Goal: Task Accomplishment & Management: Complete application form

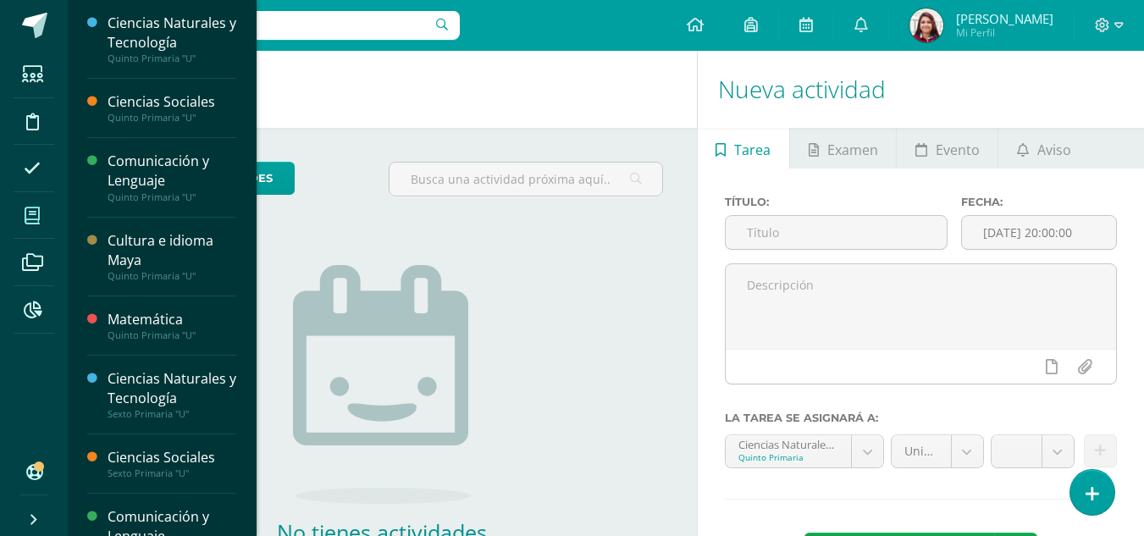
click at [38, 202] on span at bounding box center [33, 215] width 38 height 38
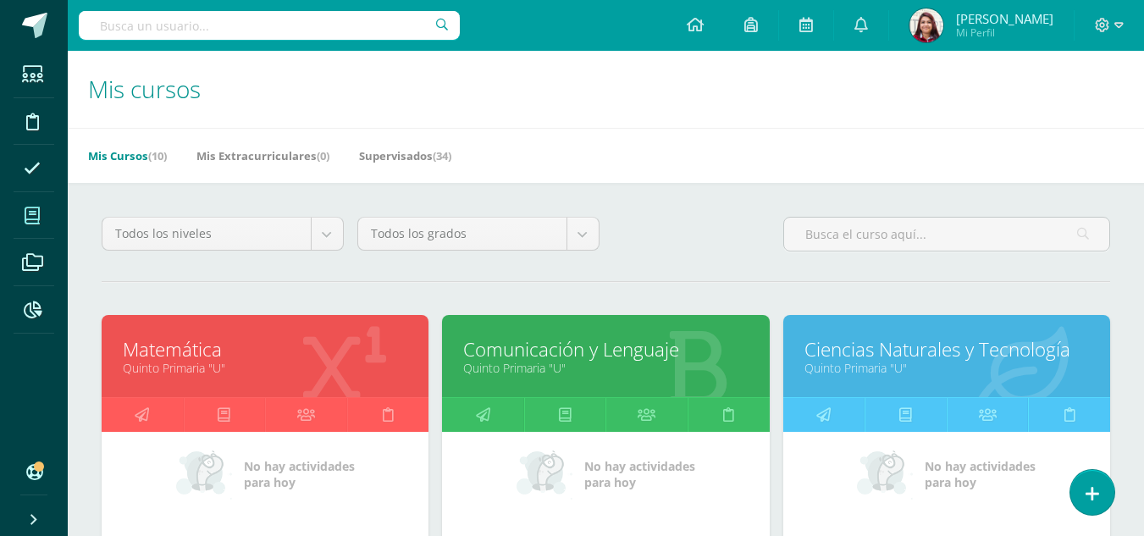
drag, startPoint x: 203, startPoint y: 322, endPoint x: 202, endPoint y: 351, distance: 29.7
click at [202, 351] on div "Matemática Quinto Primaria "U"" at bounding box center [265, 356] width 327 height 82
click at [202, 351] on link "Matemática" at bounding box center [265, 349] width 285 height 26
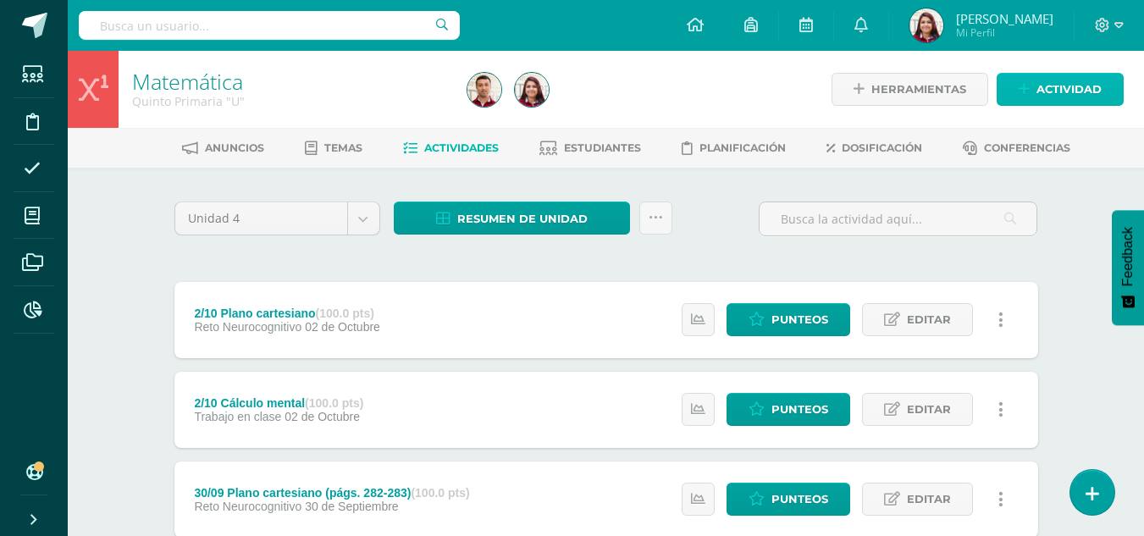
click at [1043, 85] on span "Actividad" at bounding box center [1069, 89] width 65 height 31
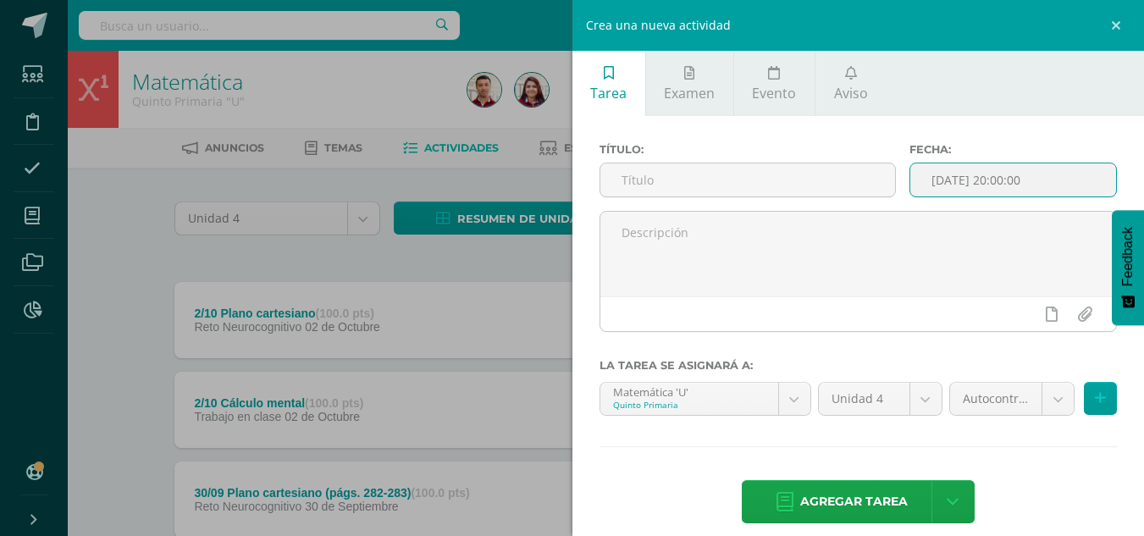
click at [947, 182] on input "2025-10-14 20:00:00" at bounding box center [1013, 179] width 206 height 33
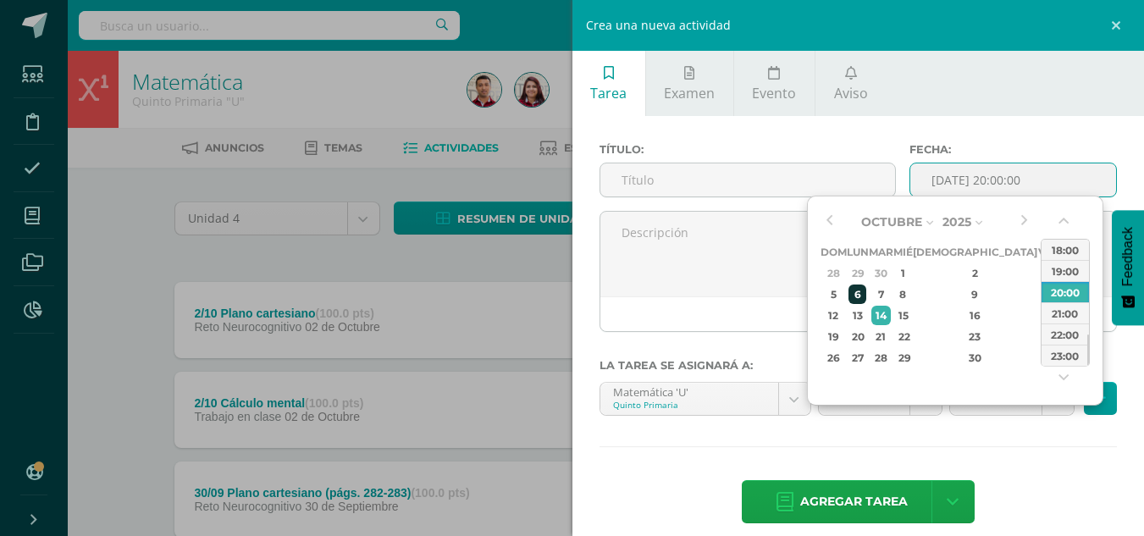
click at [866, 301] on div "6" at bounding box center [858, 294] width 18 height 19
type input "2025-10-06 20:00"
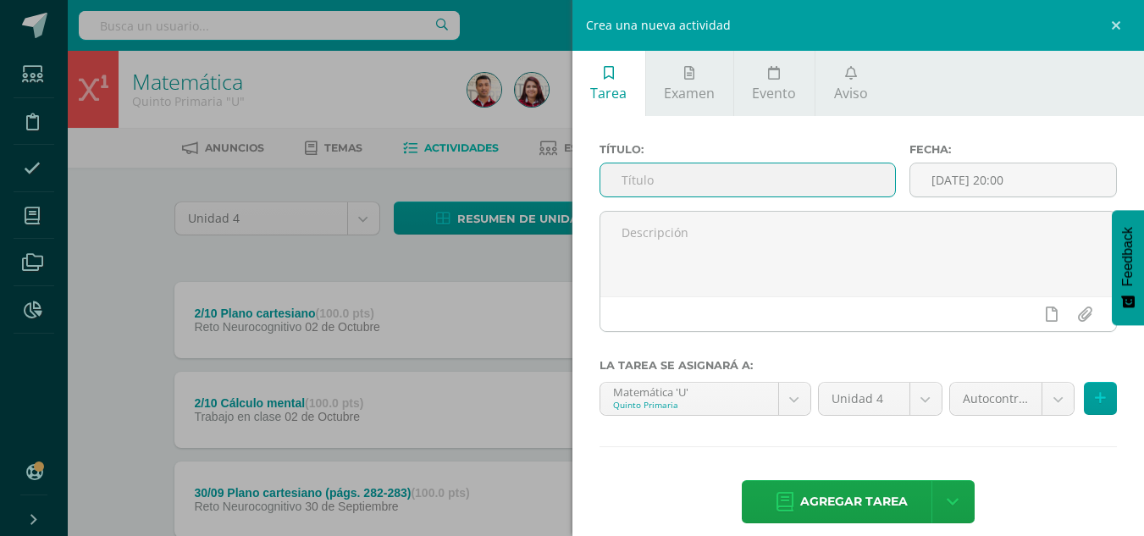
click at [711, 182] on input "text" at bounding box center [747, 179] width 295 height 33
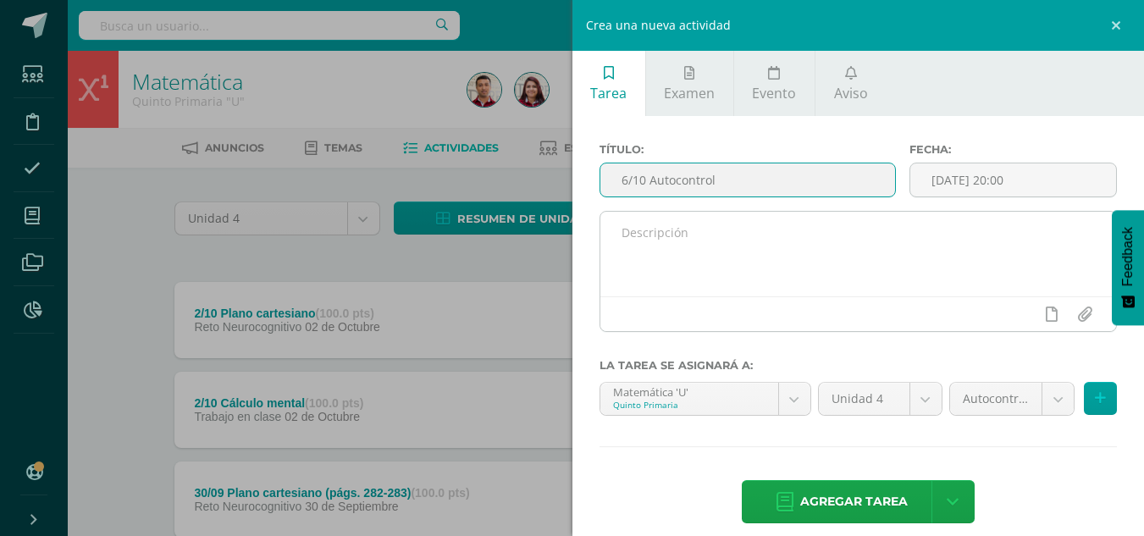
type input "6/10 Autocontrol"
click at [697, 265] on textarea at bounding box center [858, 254] width 517 height 85
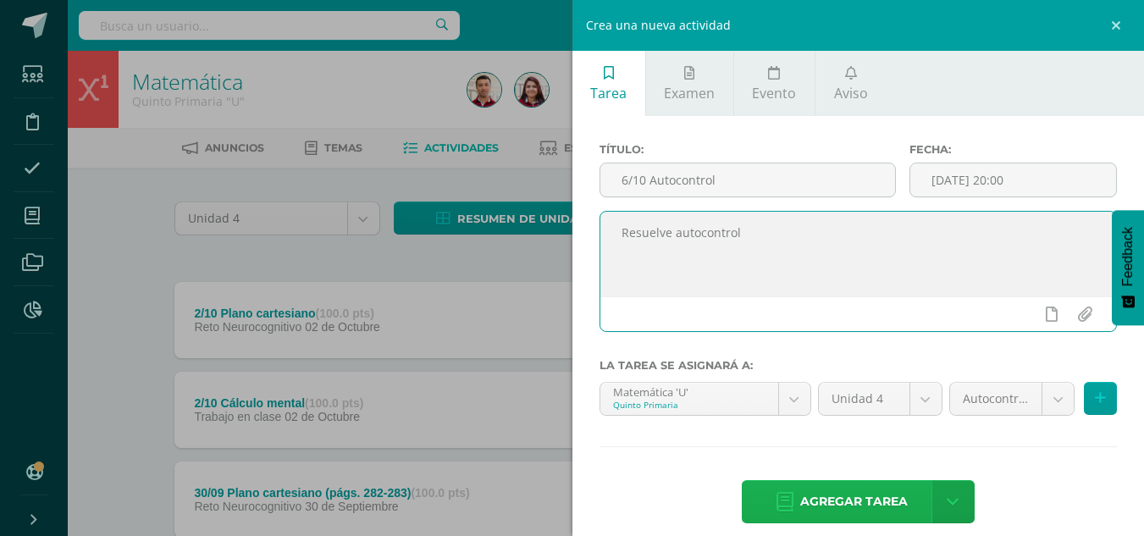
type textarea "Resuelve autocontrol"
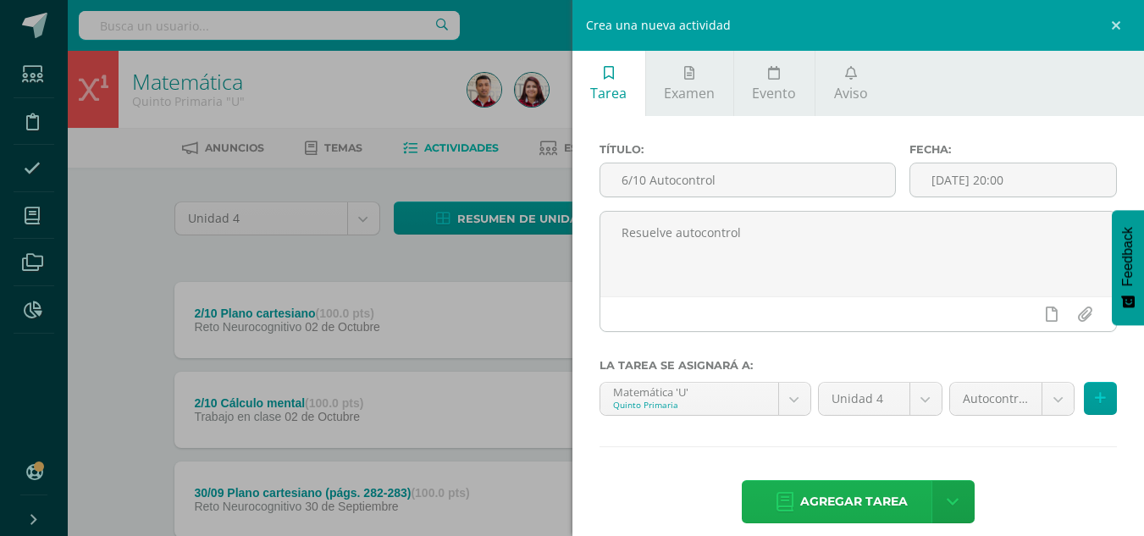
click at [880, 495] on span "Agregar tarea" at bounding box center [854, 501] width 108 height 41
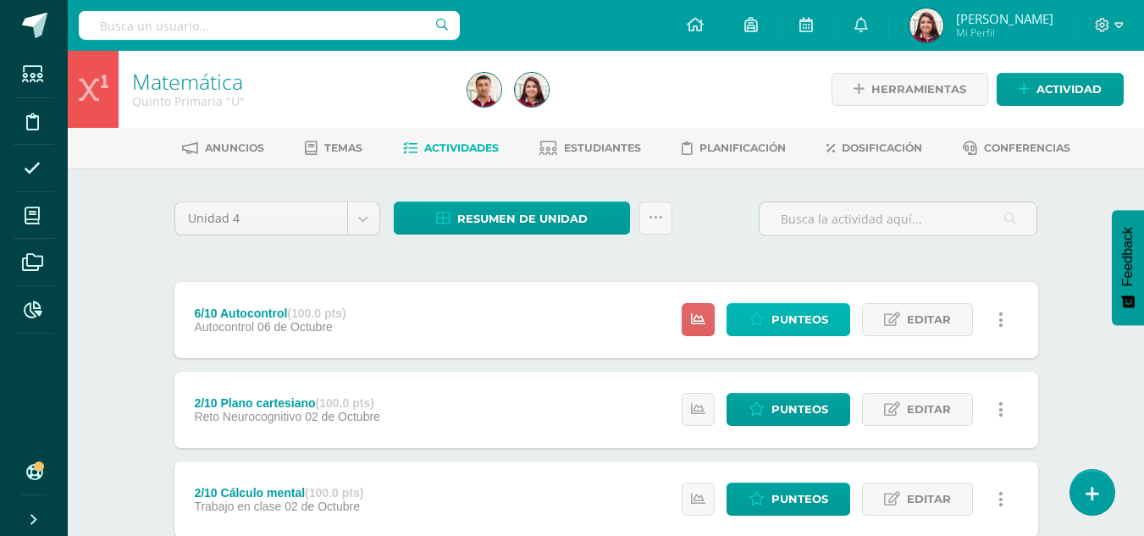
click at [821, 323] on span "Punteos" at bounding box center [800, 319] width 57 height 31
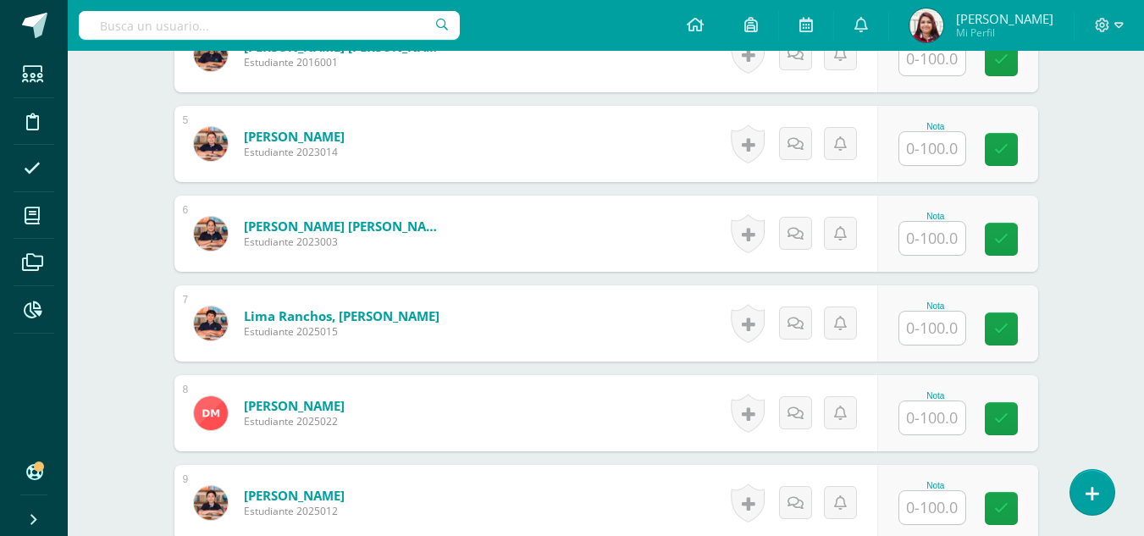
scroll to position [868, 0]
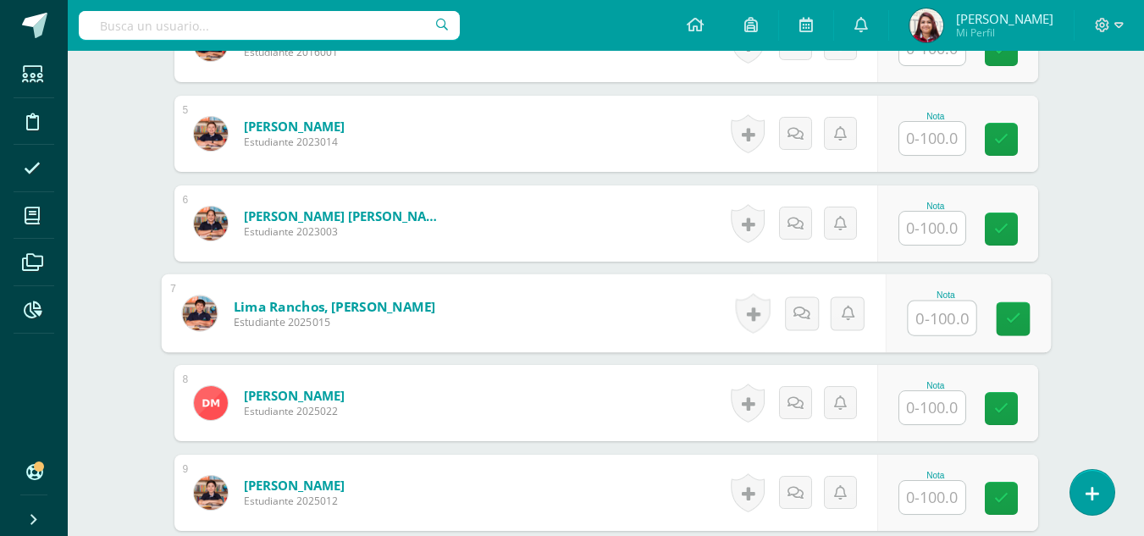
click at [921, 331] on input "text" at bounding box center [942, 319] width 68 height 34
type input "65"
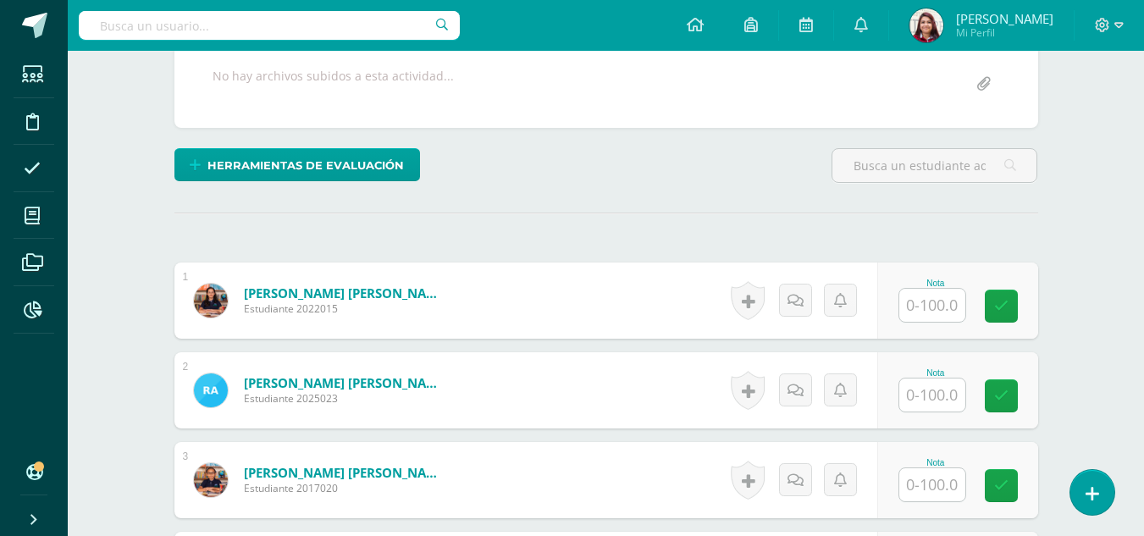
scroll to position [0, 0]
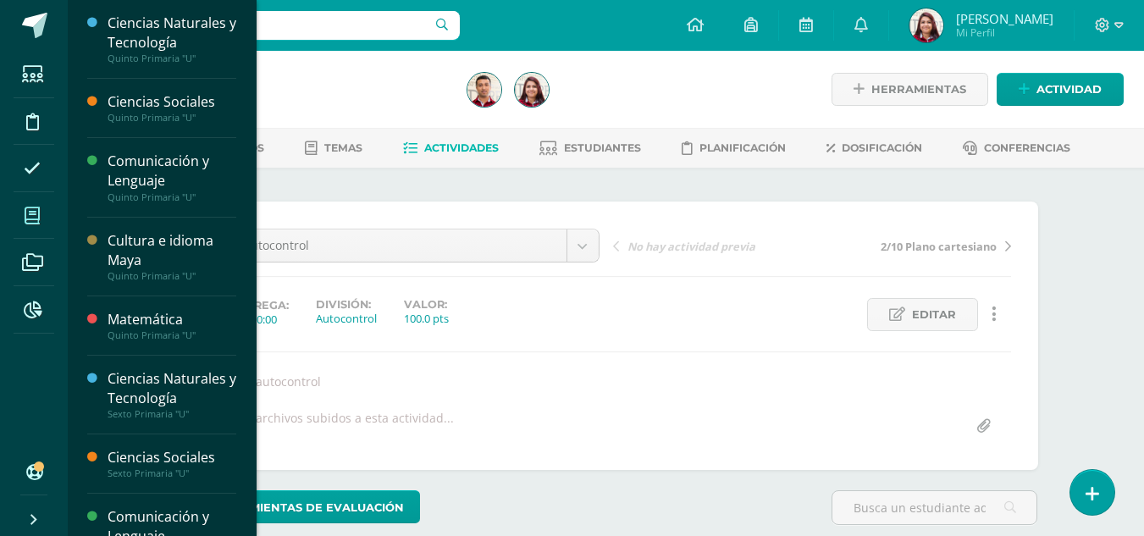
click at [27, 217] on icon at bounding box center [32, 215] width 15 height 17
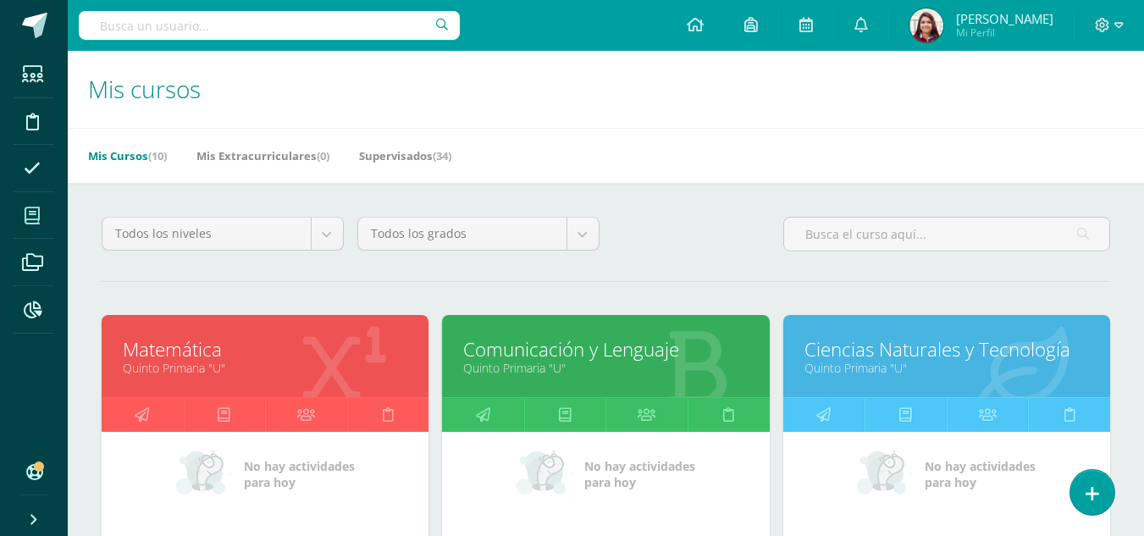
click at [528, 357] on link "Comunicación y Lenguaje" at bounding box center [605, 349] width 285 height 26
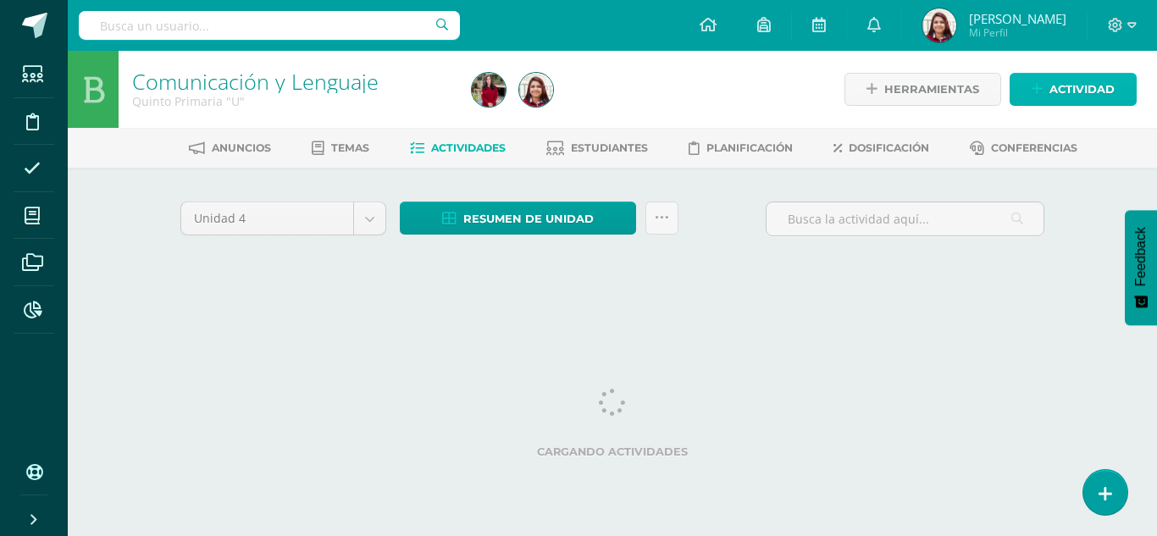
click at [1061, 86] on span "Actividad" at bounding box center [1081, 89] width 65 height 31
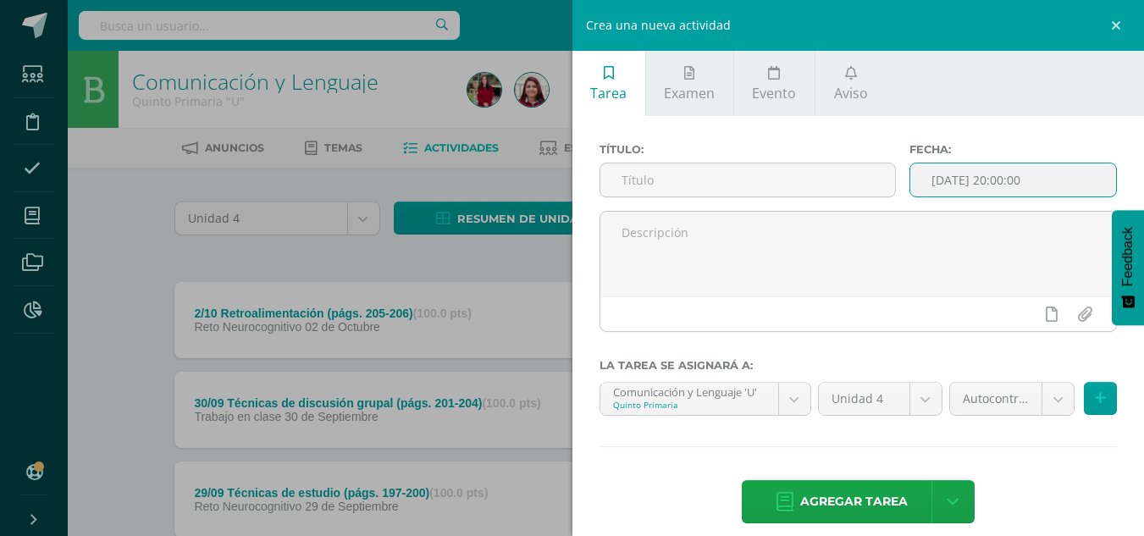
click at [988, 176] on input "[DATE] 20:00:00" at bounding box center [1013, 179] width 206 height 33
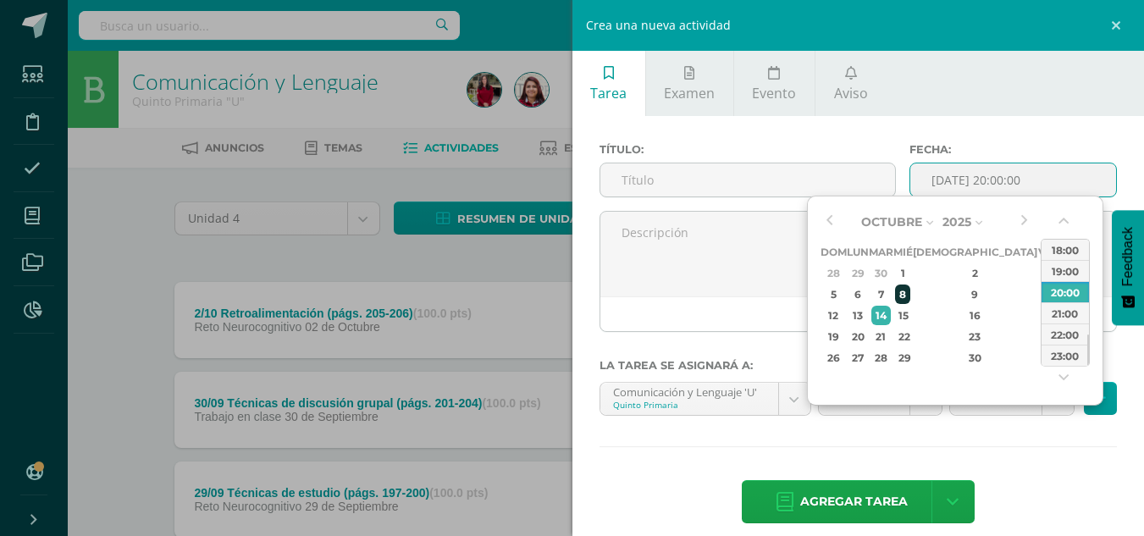
click at [910, 301] on div "8" at bounding box center [902, 294] width 15 height 19
type input "2025-10-08 20:00"
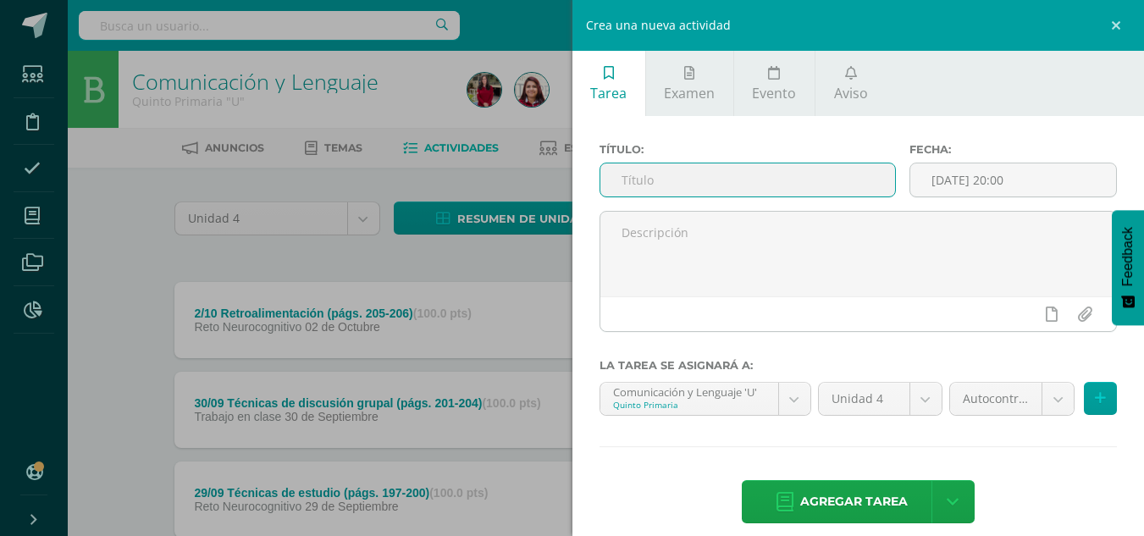
click at [663, 164] on input "text" at bounding box center [747, 179] width 295 height 33
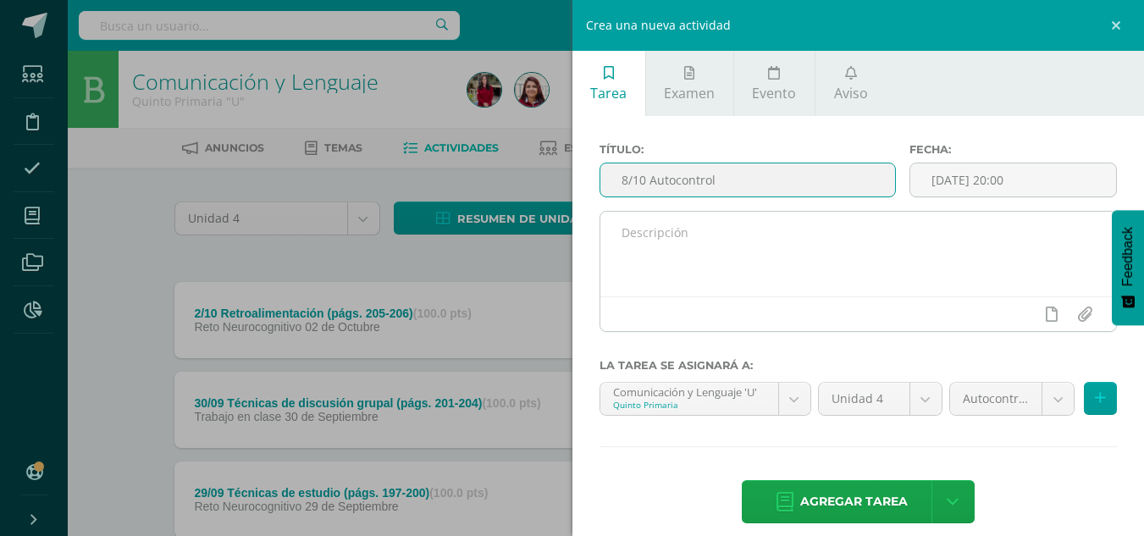
type input "8/10 Autocontrol"
click at [709, 257] on textarea at bounding box center [858, 254] width 517 height 85
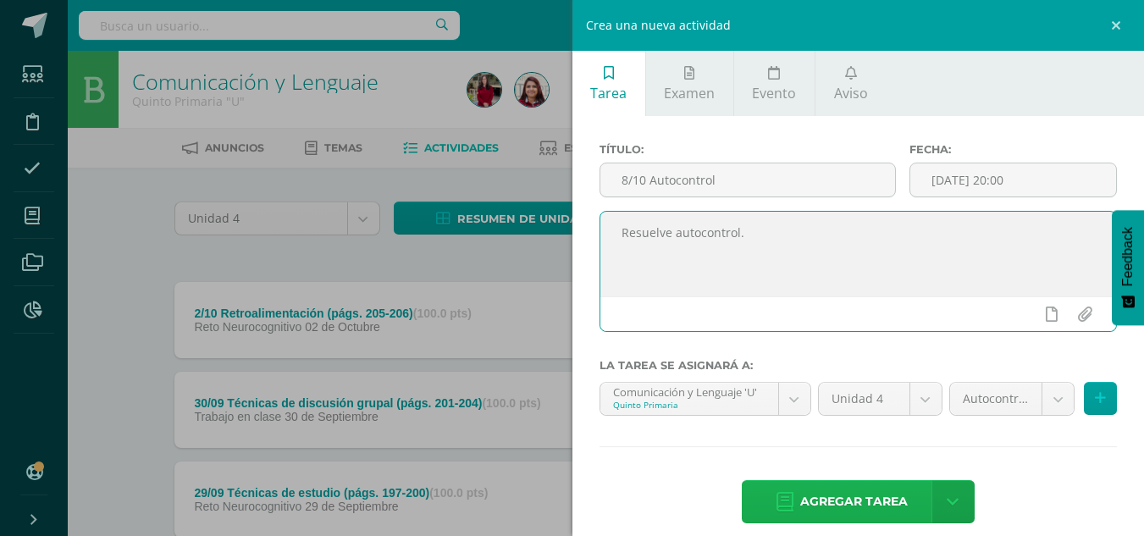
type textarea "Resuelve autocontrol."
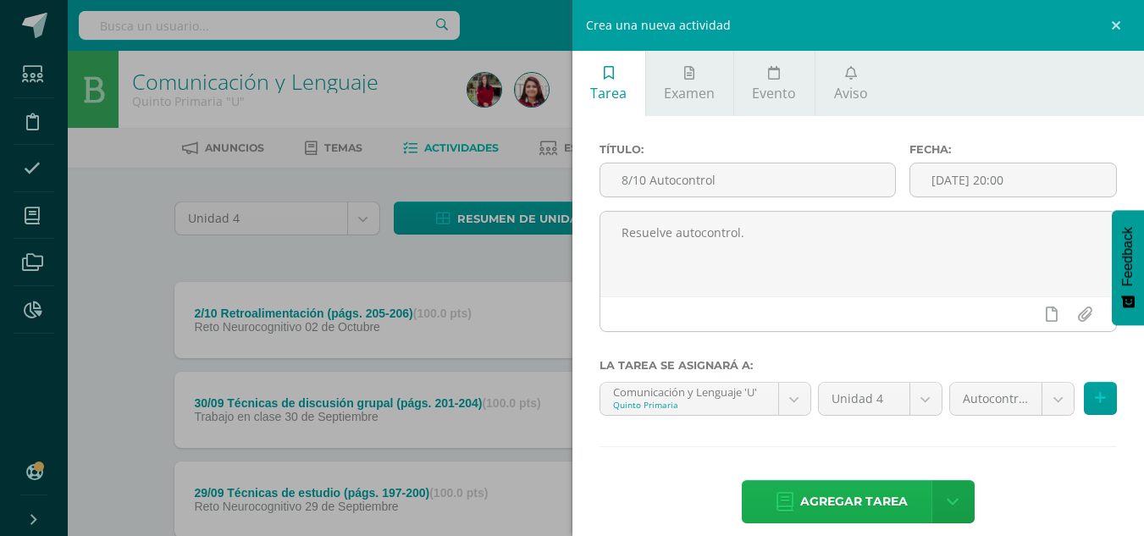
click at [879, 498] on span "Agregar tarea" at bounding box center [854, 501] width 108 height 41
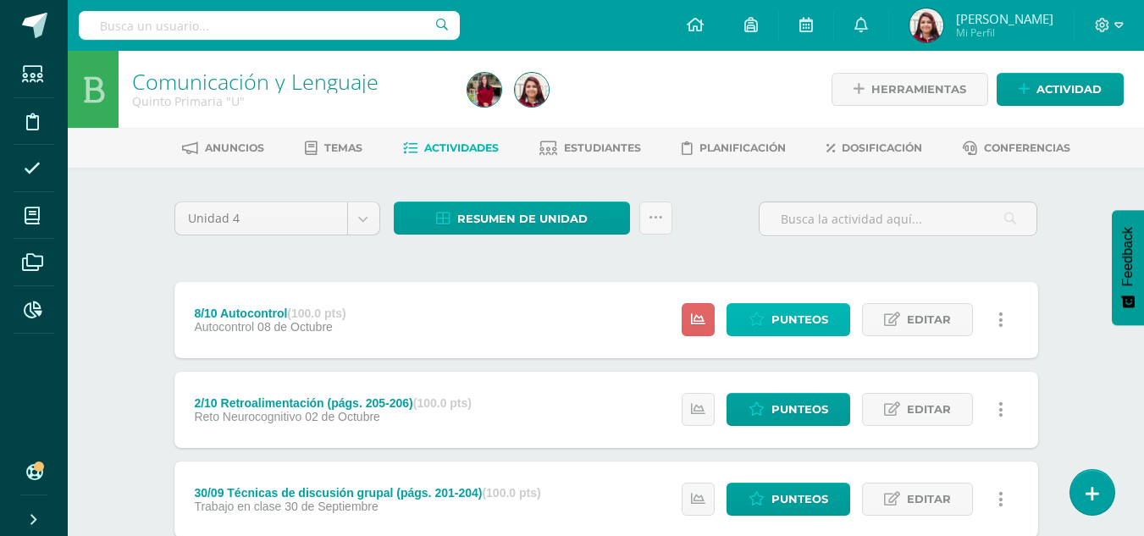
click at [794, 320] on span "Punteos" at bounding box center [800, 319] width 57 height 31
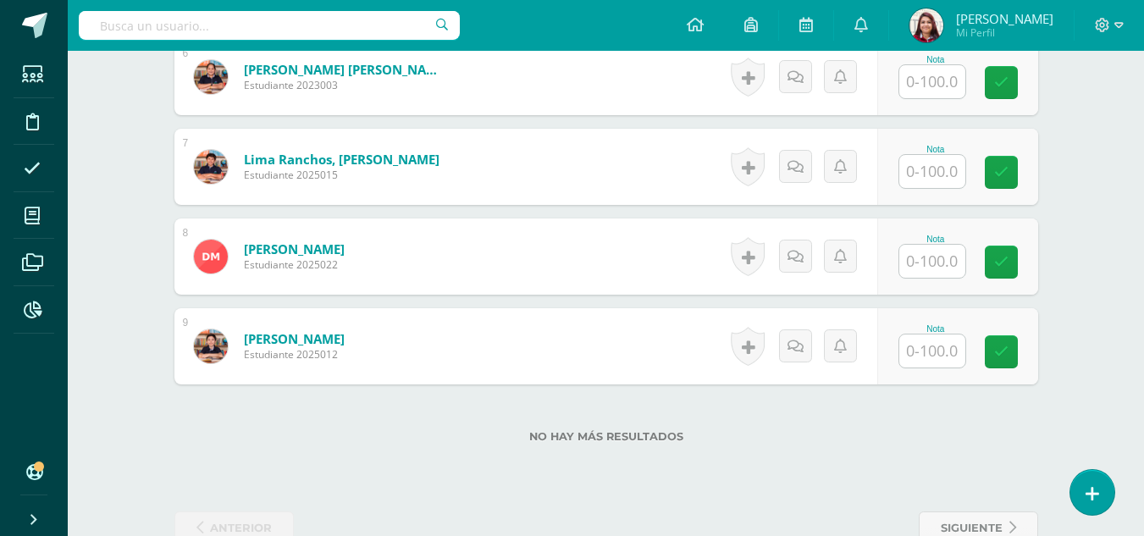
scroll to position [1001, 0]
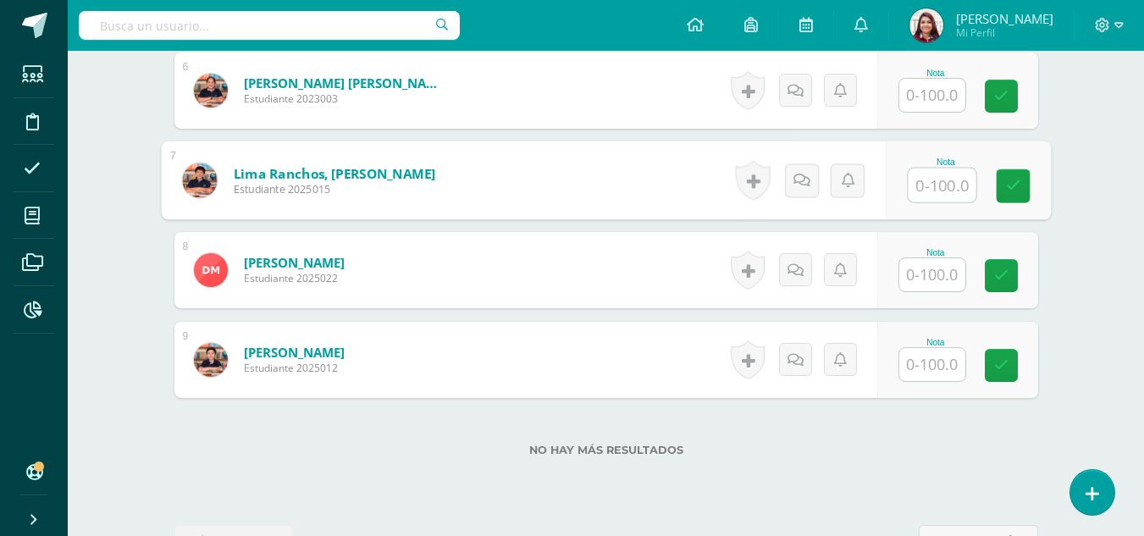
click at [927, 186] on input "text" at bounding box center [942, 186] width 68 height 34
type input "80"
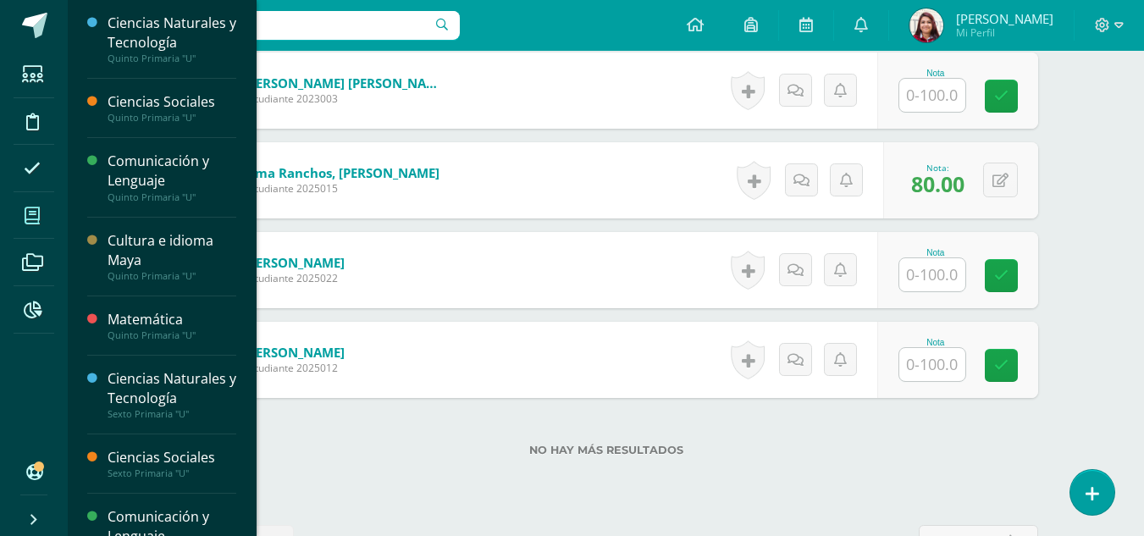
click at [34, 231] on span at bounding box center [33, 215] width 38 height 38
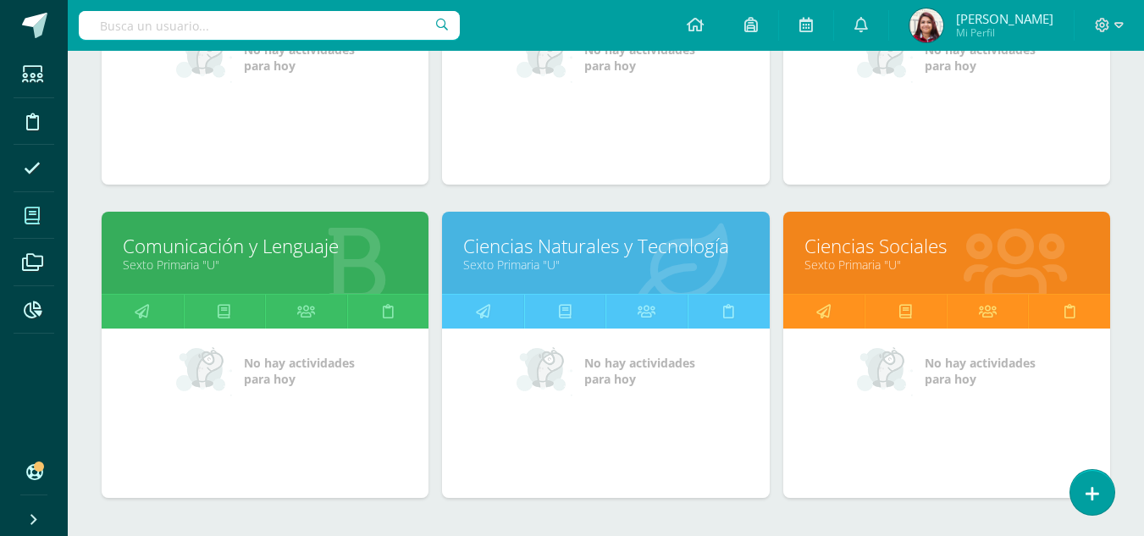
scroll to position [559, 0]
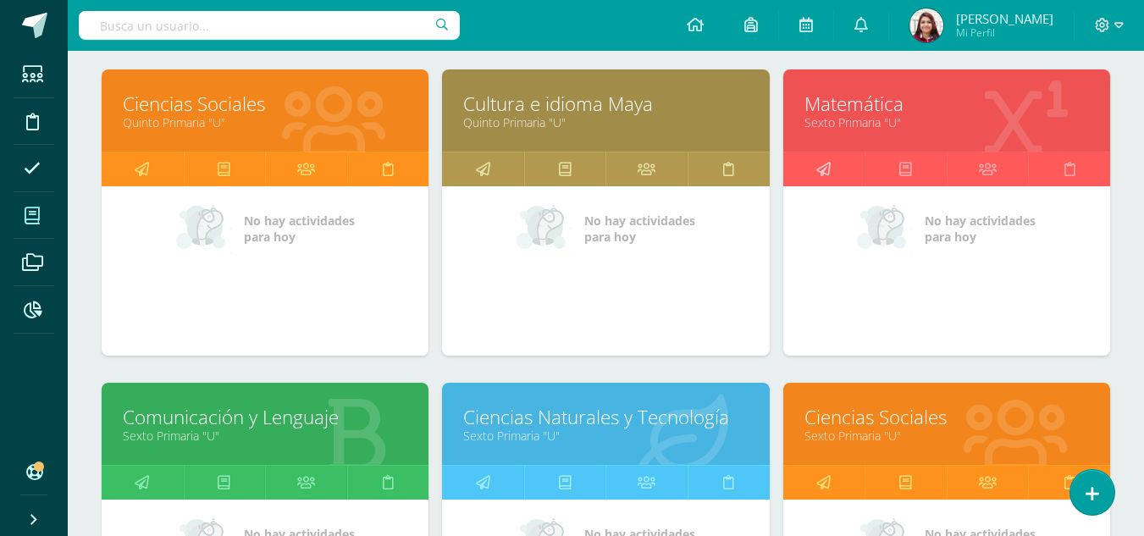
click at [831, 166] on link at bounding box center [824, 169] width 82 height 34
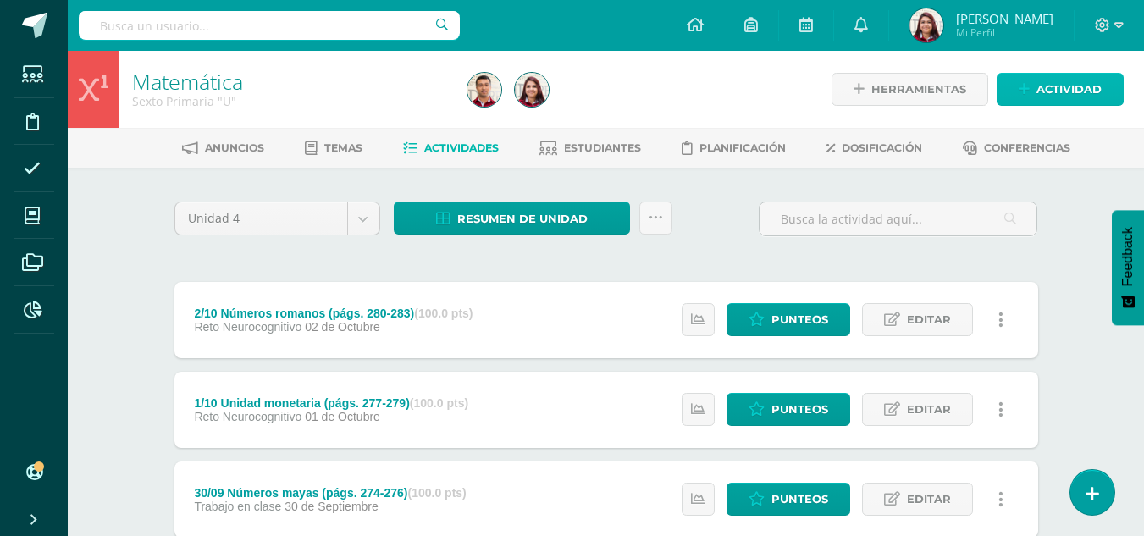
click at [1036, 78] on link "Actividad" at bounding box center [1060, 89] width 127 height 33
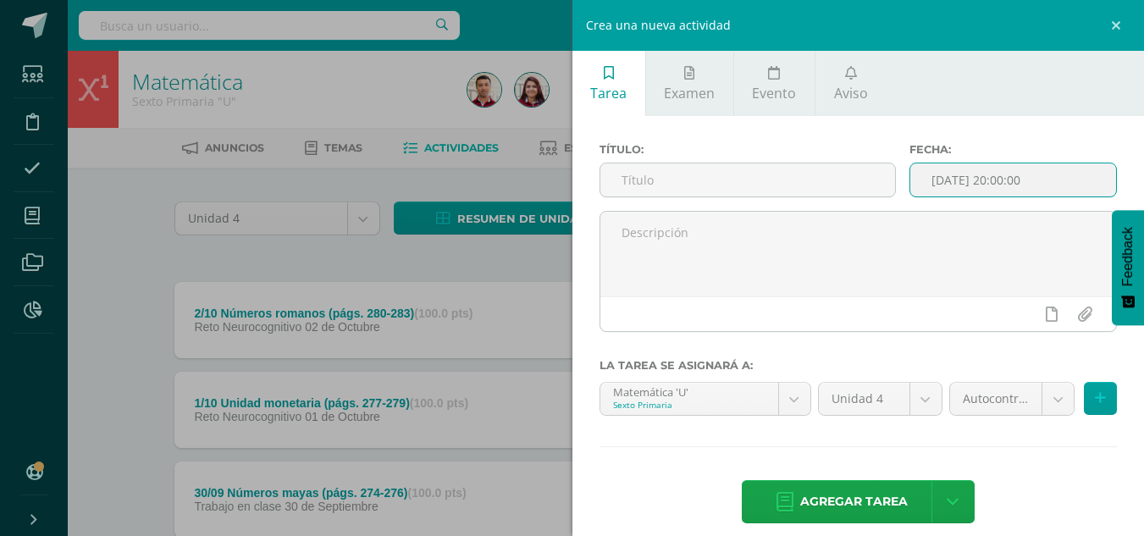
click at [986, 173] on input "2025-10-14 20:00:00" at bounding box center [1013, 179] width 206 height 33
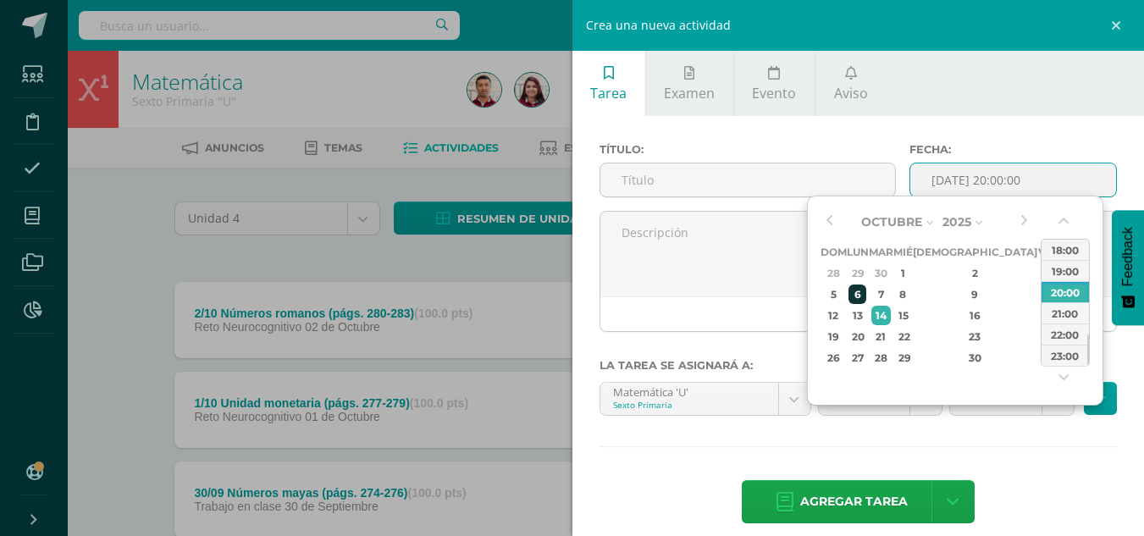
click at [863, 295] on div "6" at bounding box center [858, 294] width 18 height 19
type input "2025-10-06 20:00"
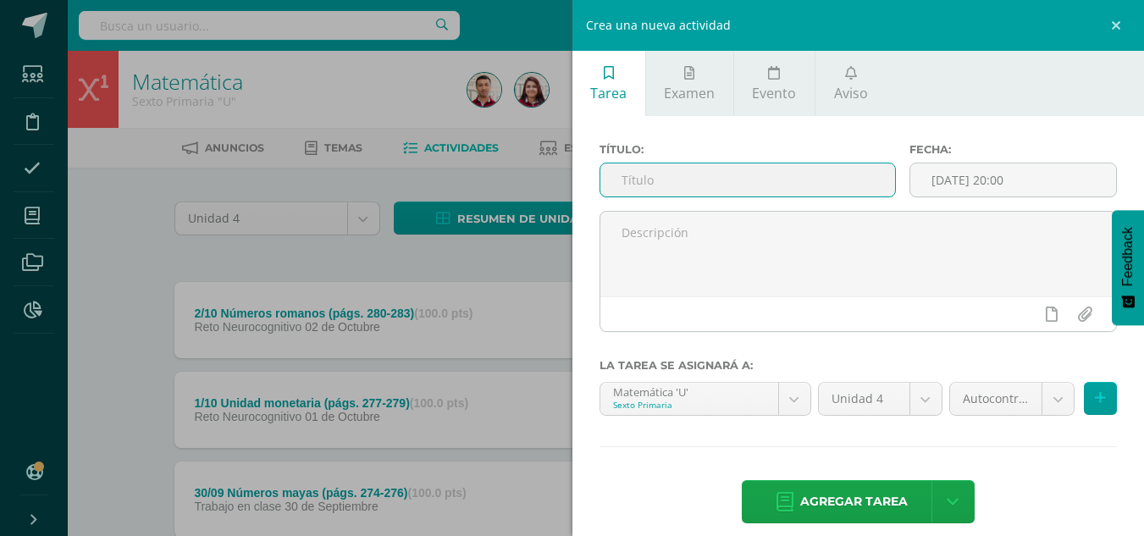
click at [706, 180] on input "text" at bounding box center [747, 179] width 295 height 33
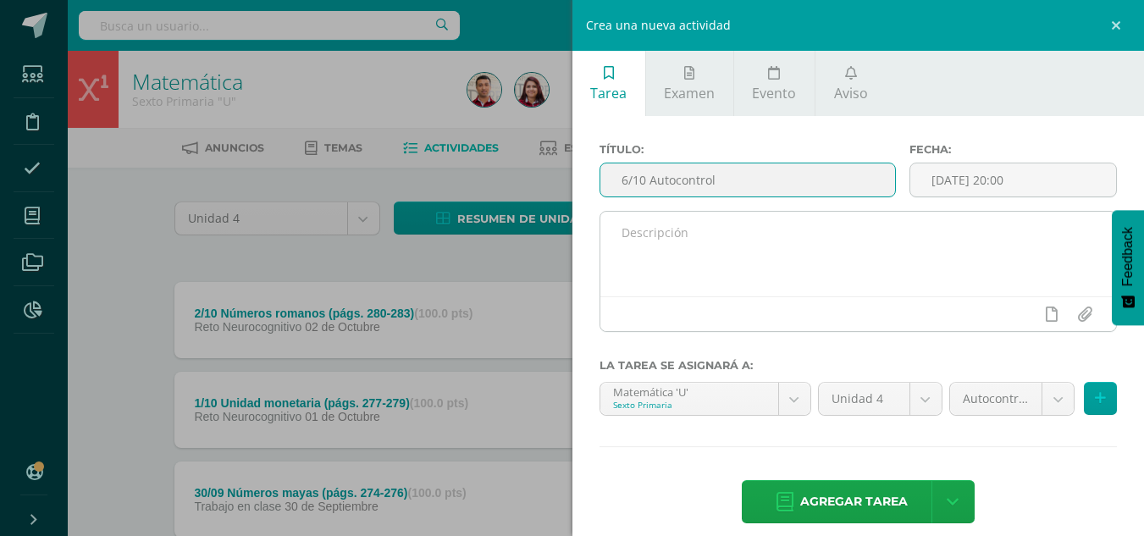
type input "6/10 Autocontrol"
click at [660, 262] on textarea at bounding box center [858, 254] width 517 height 85
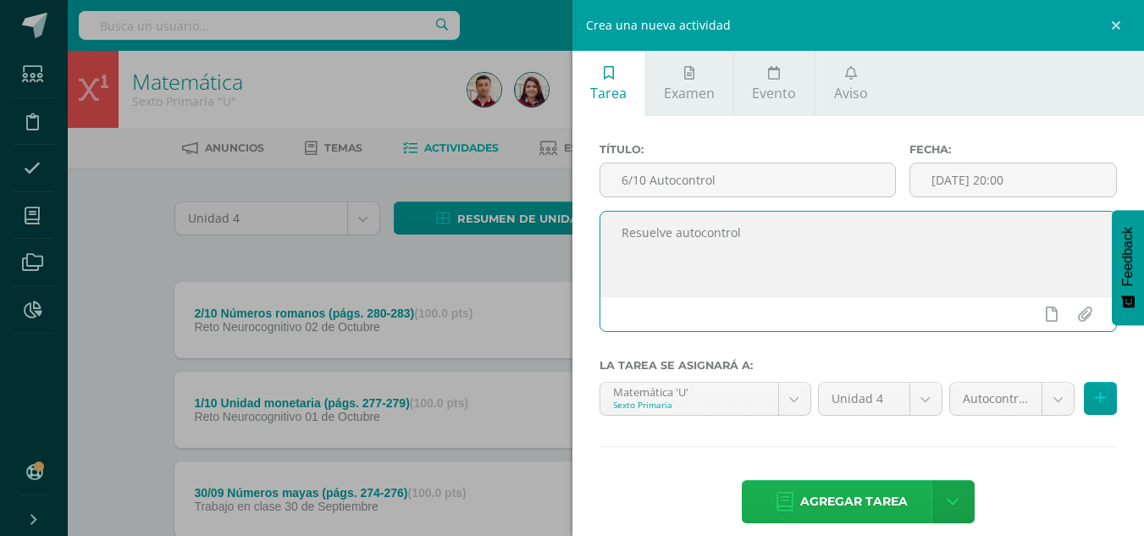
type textarea "Resuelve autocontrol"
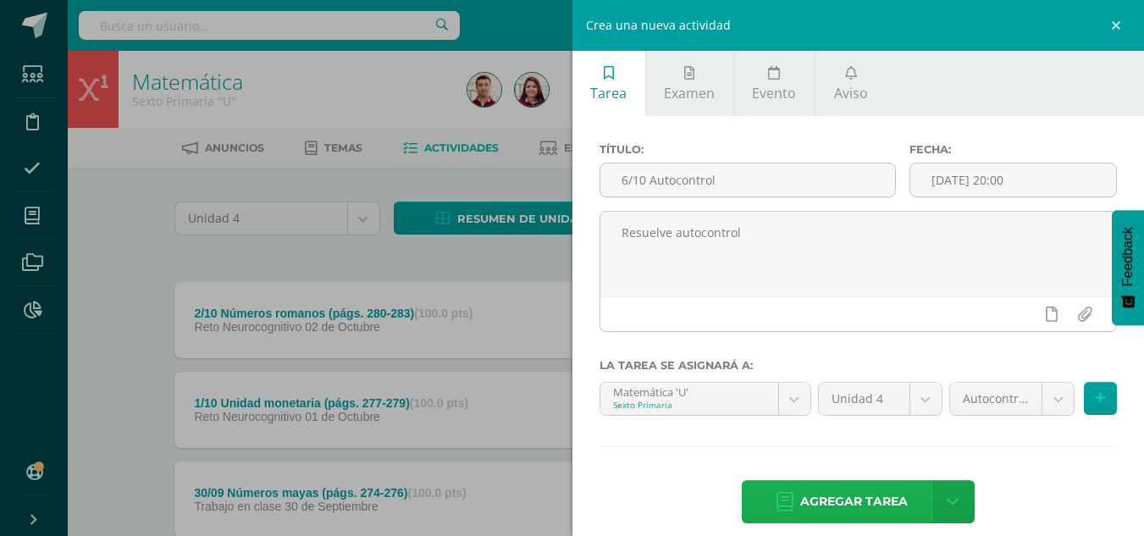
click at [876, 489] on span "Agregar tarea" at bounding box center [854, 501] width 108 height 41
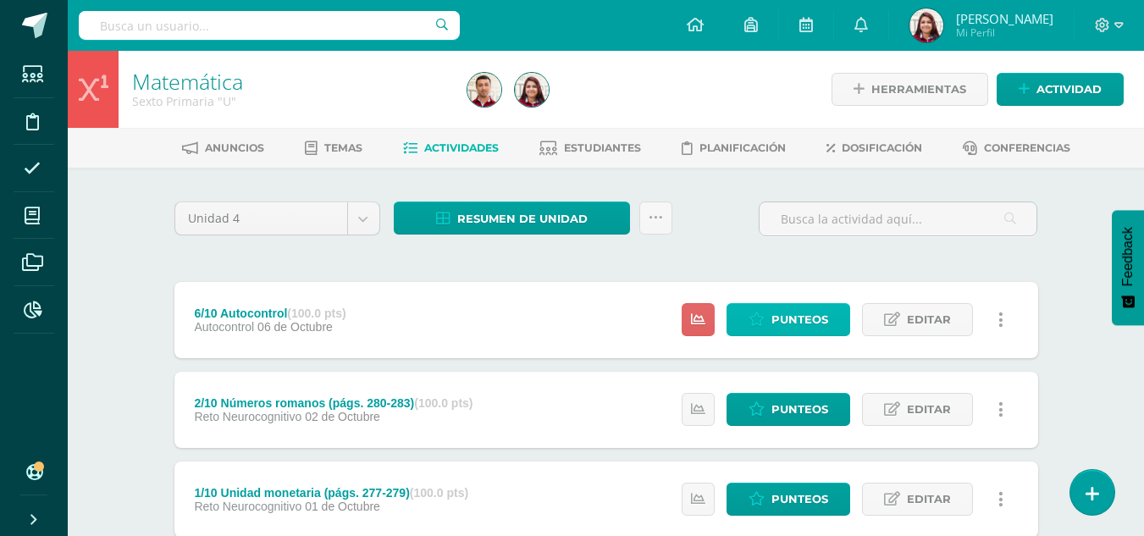
click at [803, 310] on span "Punteos" at bounding box center [800, 319] width 57 height 31
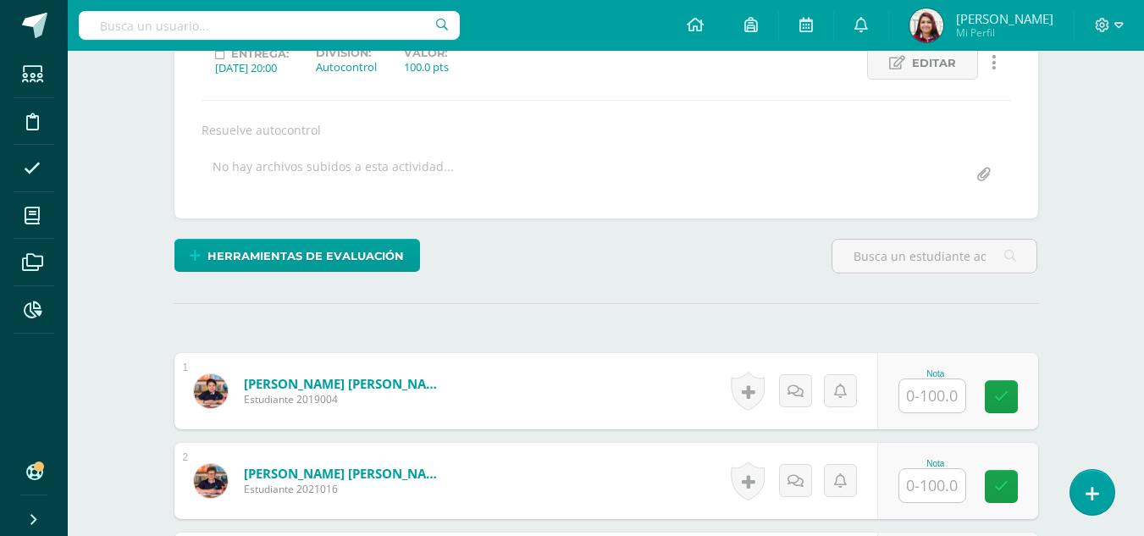
scroll to position [252, 0]
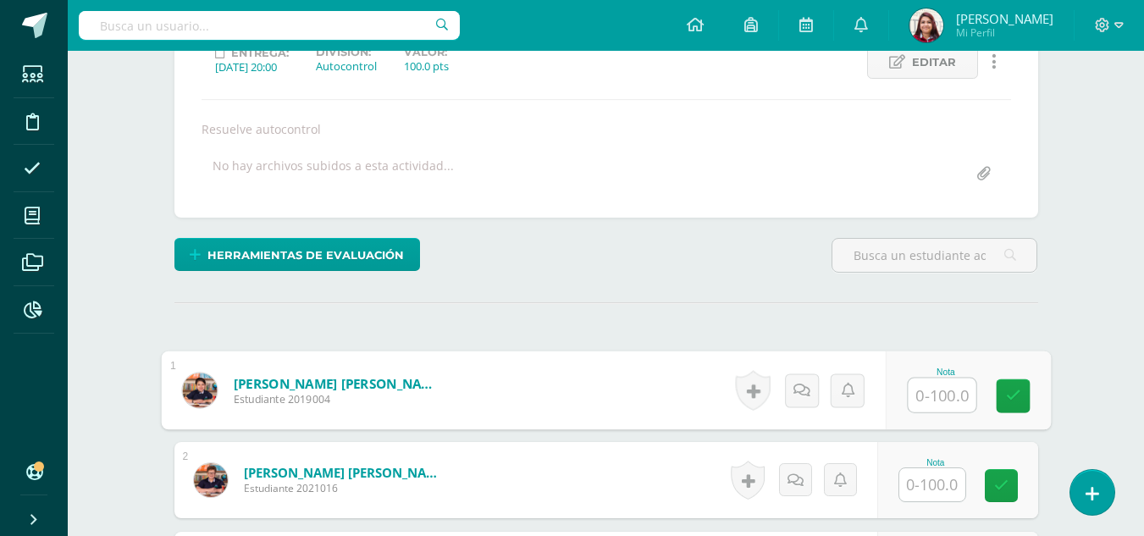
click at [952, 390] on input "text" at bounding box center [942, 396] width 68 height 34
type input "80"
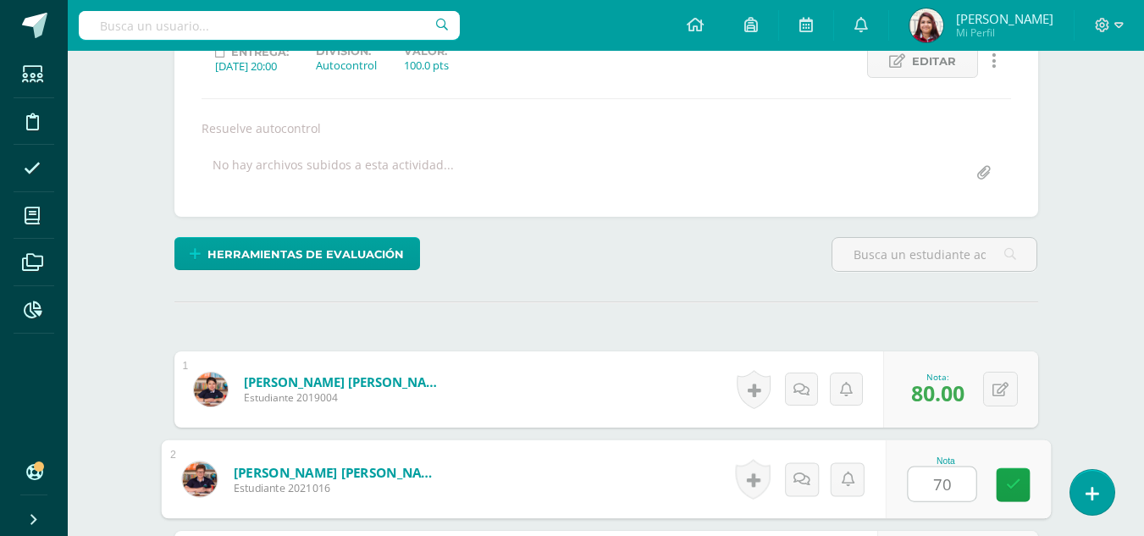
type input "70"
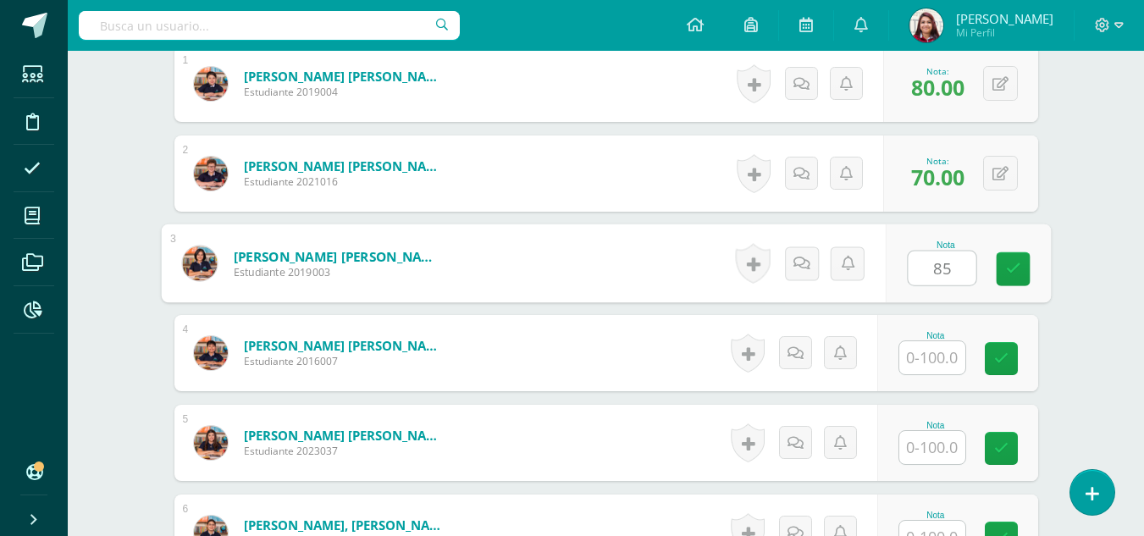
type input "85"
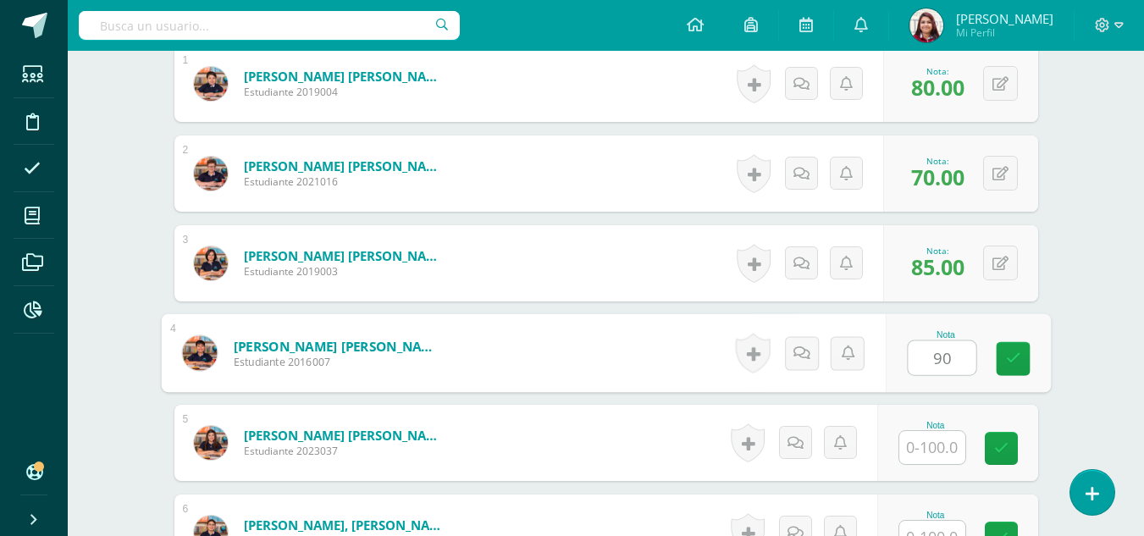
type input "90"
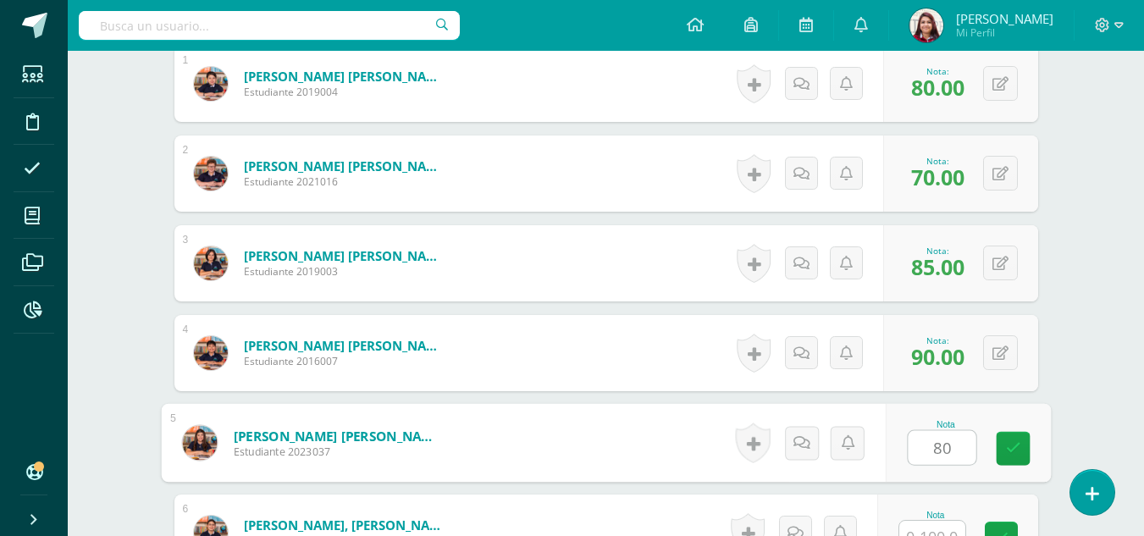
type input "80"
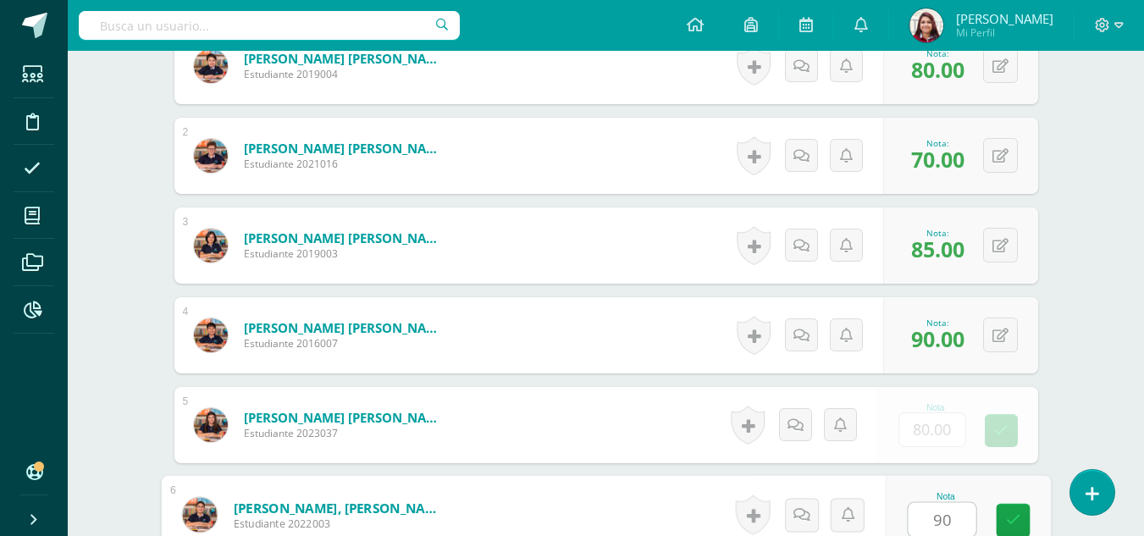
type input "90"
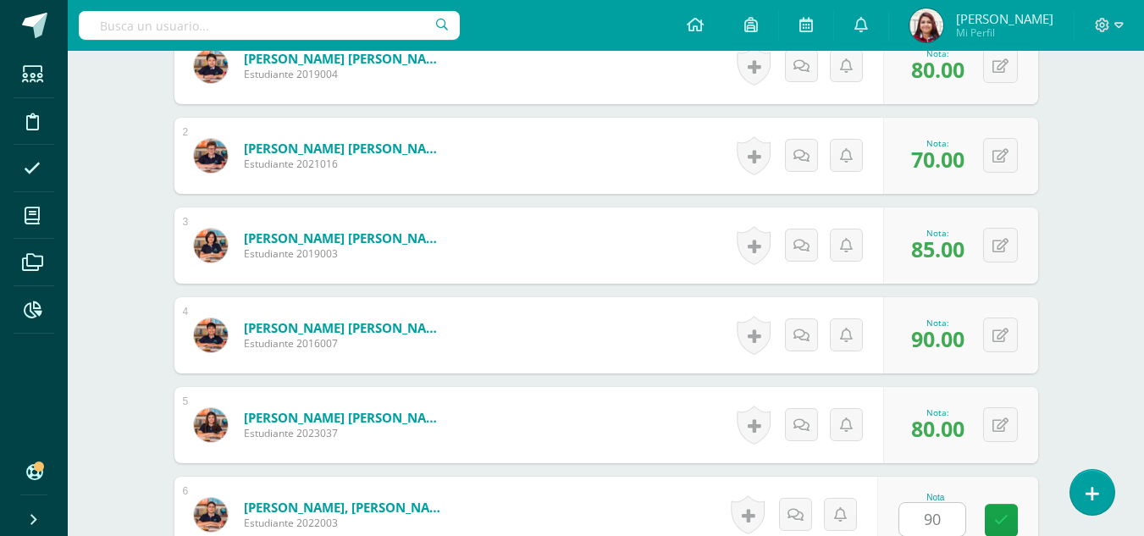
scroll to position [918, 0]
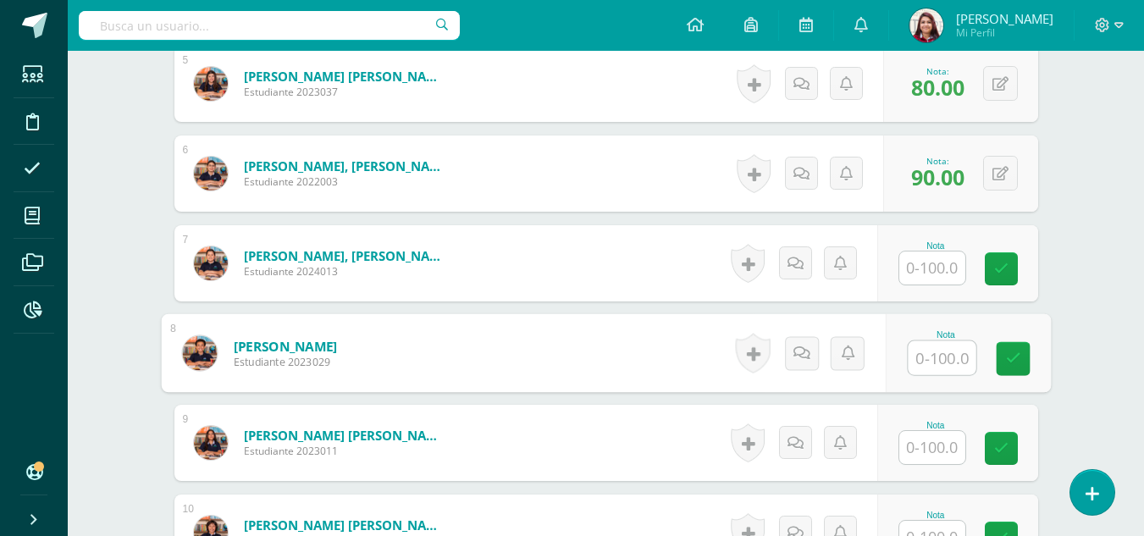
click at [934, 346] on input "text" at bounding box center [942, 358] width 68 height 34
type input "85"
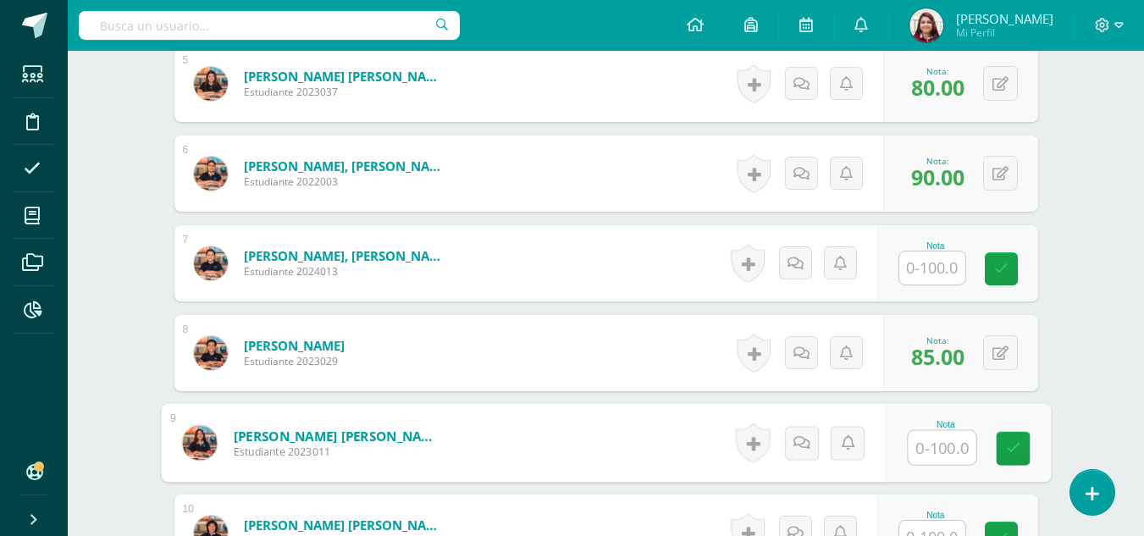
scroll to position [1111, 0]
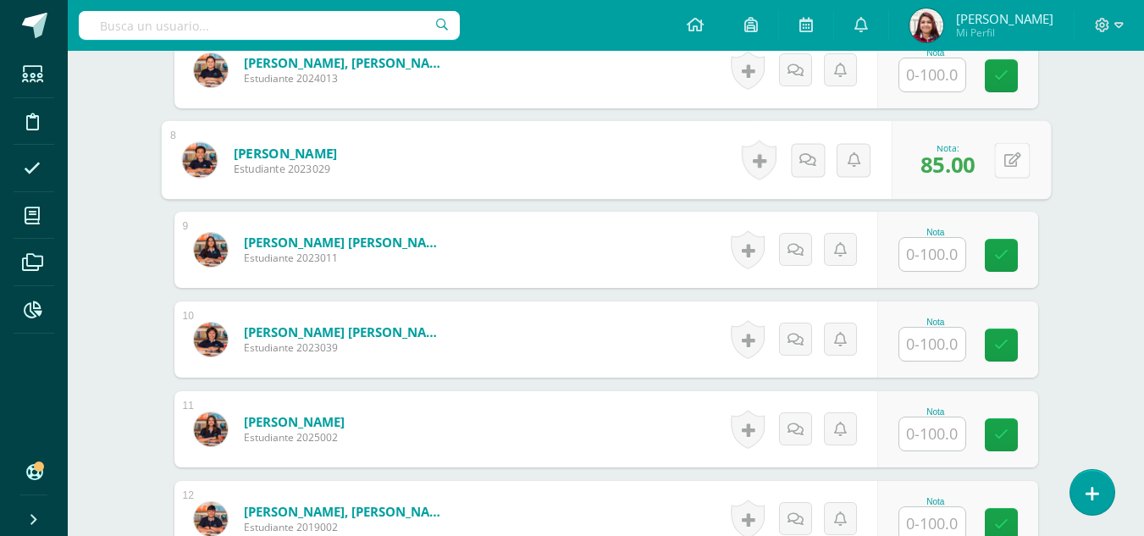
click at [1009, 160] on button at bounding box center [1012, 160] width 36 height 36
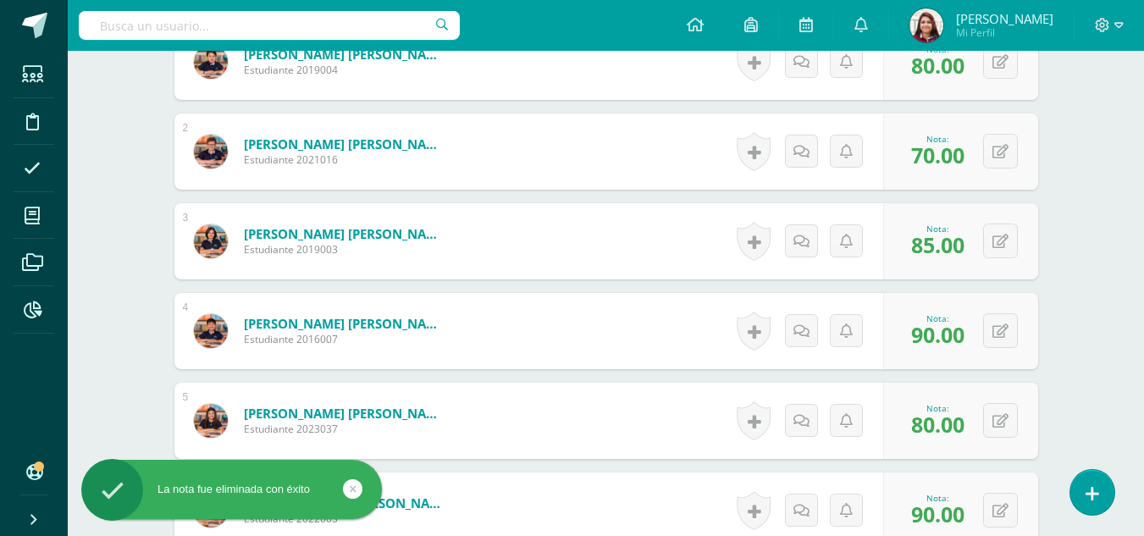
scroll to position [594, 0]
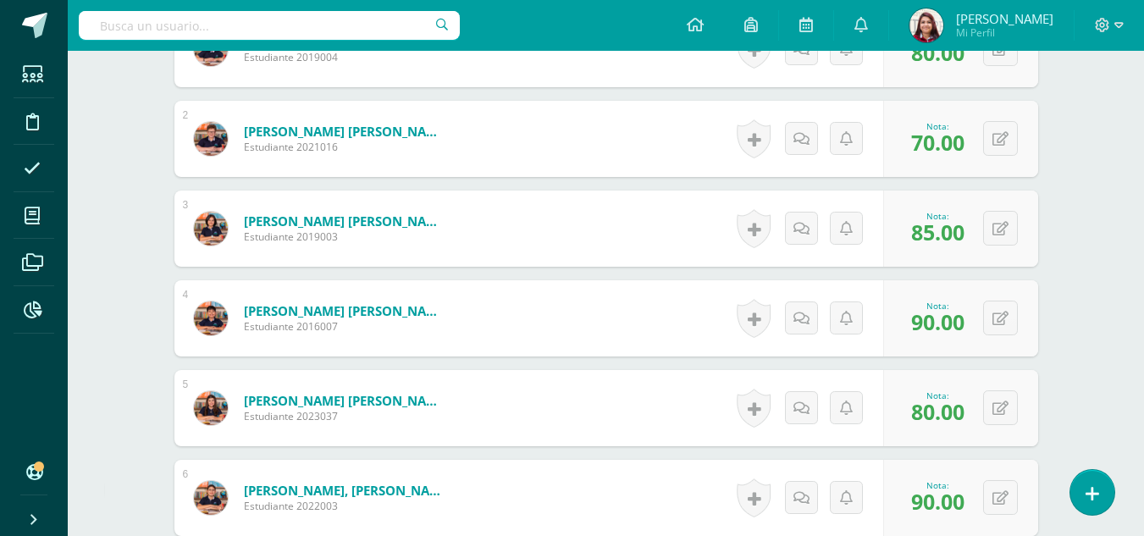
drag, startPoint x: 1142, startPoint y: 234, endPoint x: 1156, endPoint y: 185, distance: 50.4
click at [1143, 185] on html "La nota fue eliminada con éxito Estudiantes Disciplina Asistencia Mis cursos Ar…" at bounding box center [572, 337] width 1144 height 1862
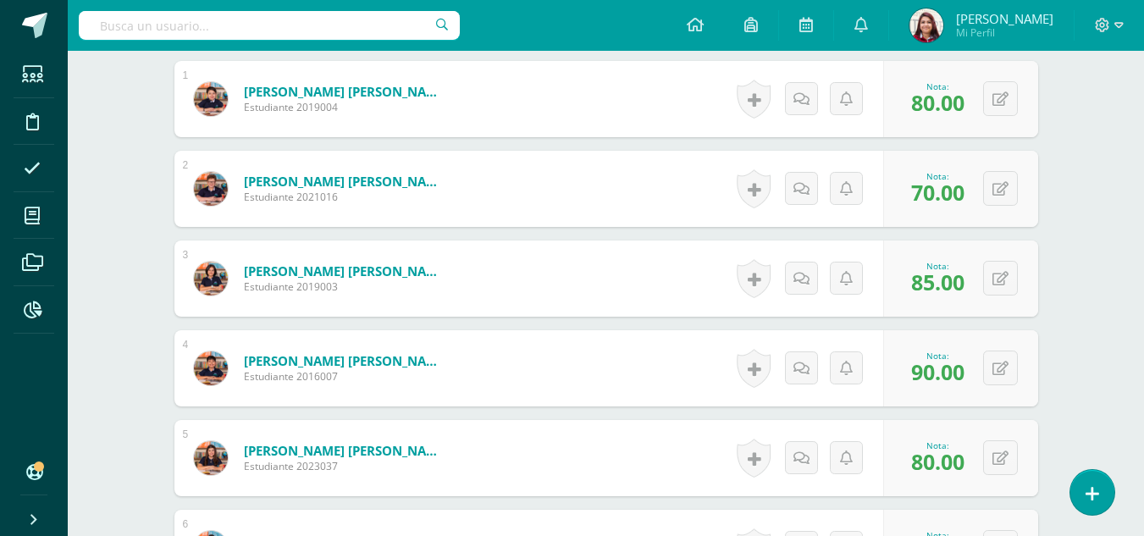
scroll to position [550, 0]
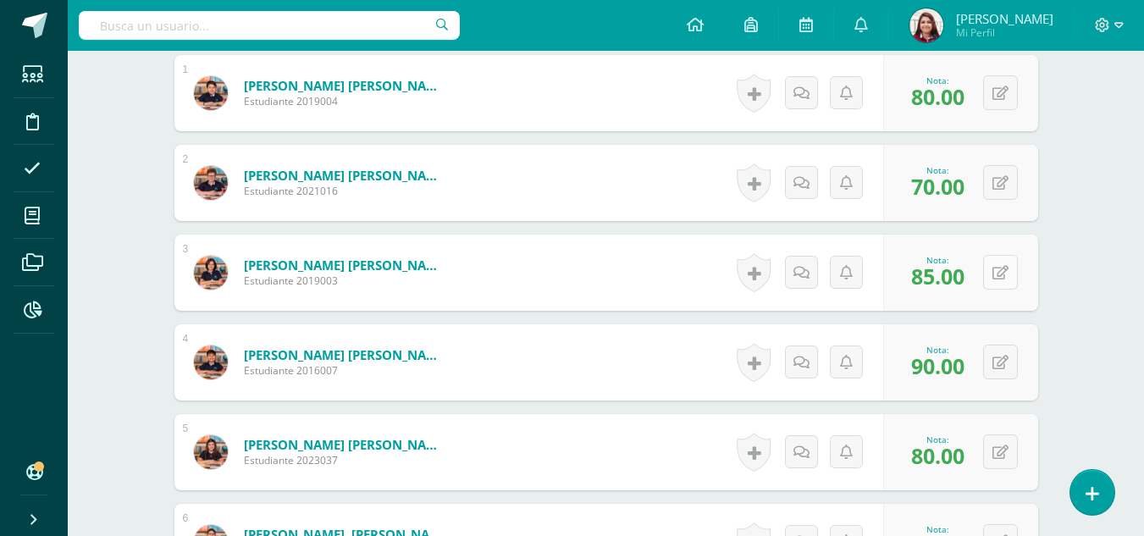
click at [988, 273] on div "0 Logros Logros obtenidos Aún no hay logros agregados Nota: 85.00" at bounding box center [960, 273] width 155 height 76
click at [1008, 274] on icon at bounding box center [1012, 272] width 17 height 14
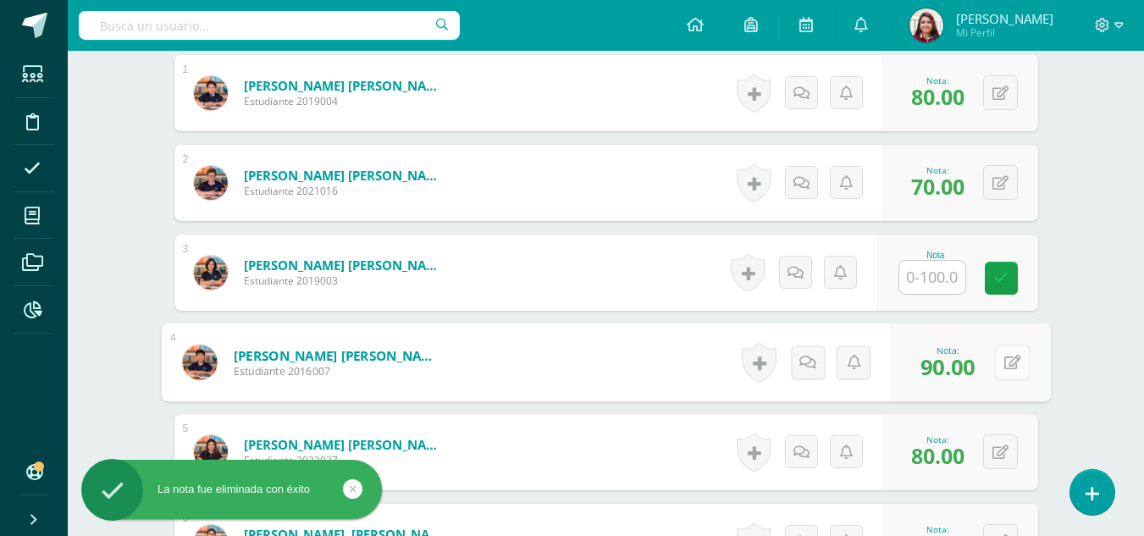
click at [999, 368] on button at bounding box center [1012, 363] width 36 height 36
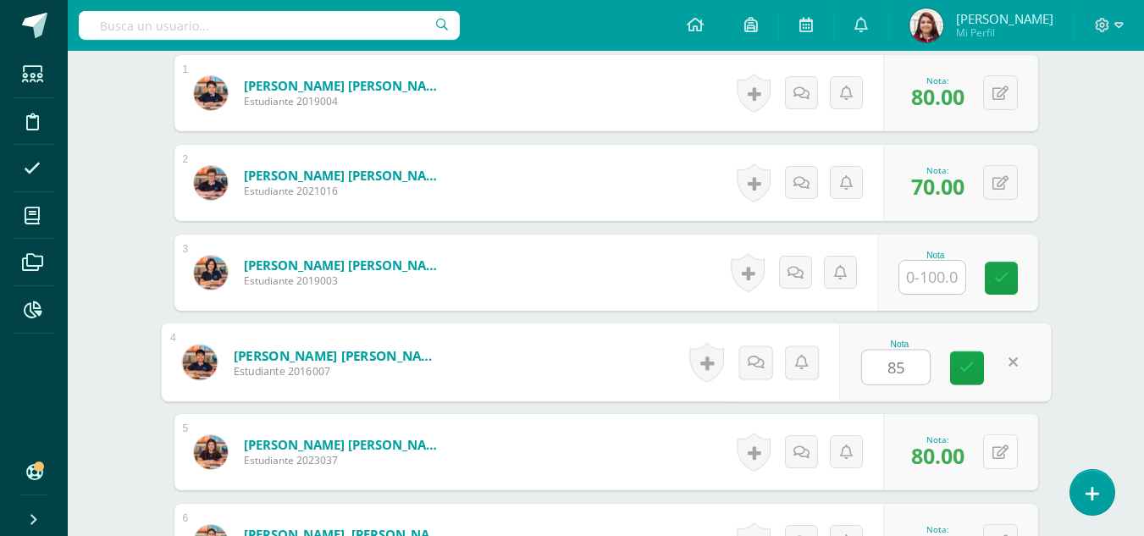
type input "85"
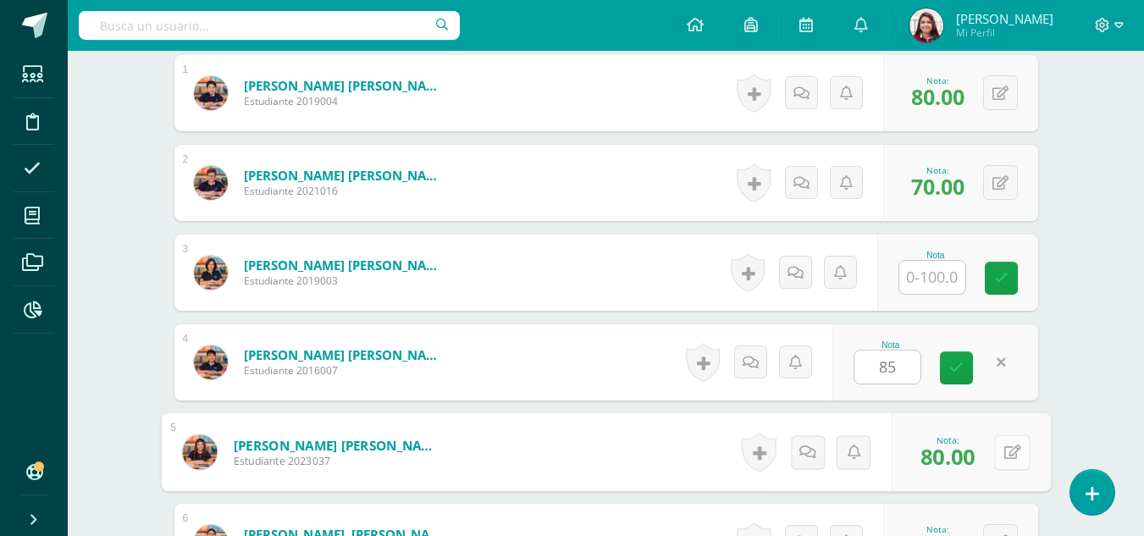
click at [994, 456] on button at bounding box center [1012, 452] width 36 height 36
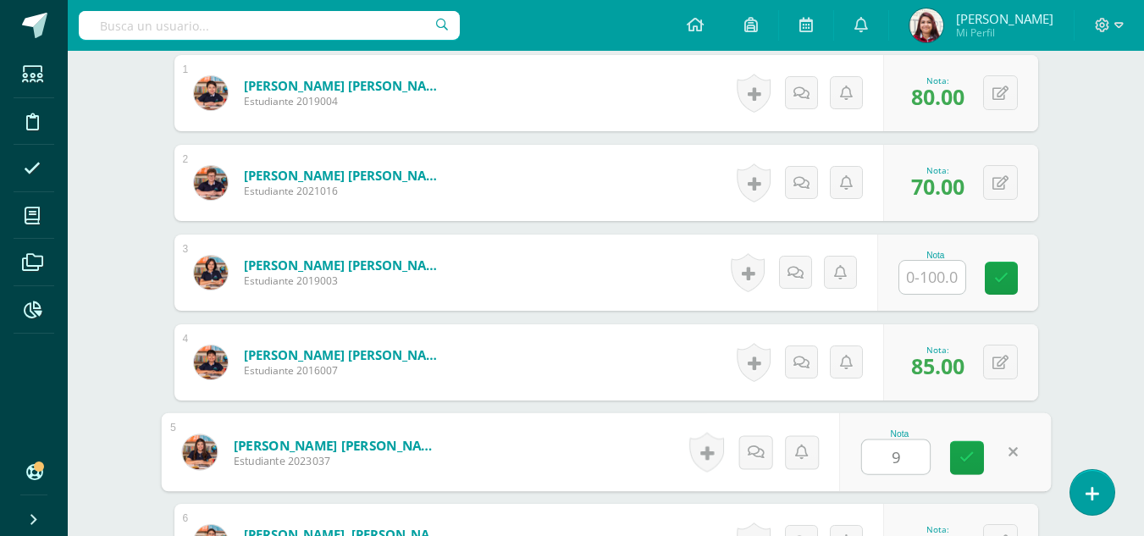
type input "90"
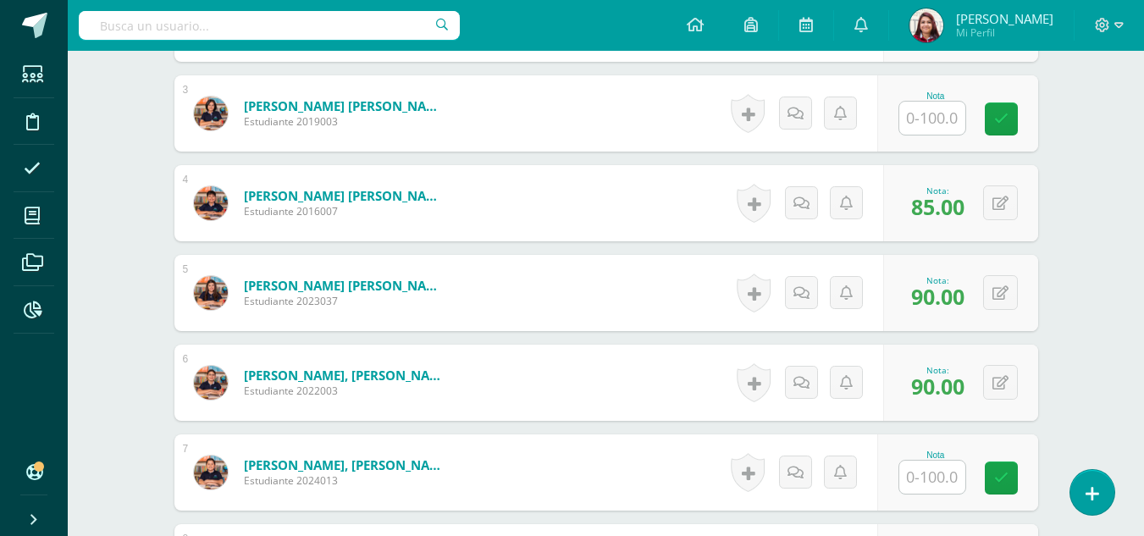
scroll to position [812, 0]
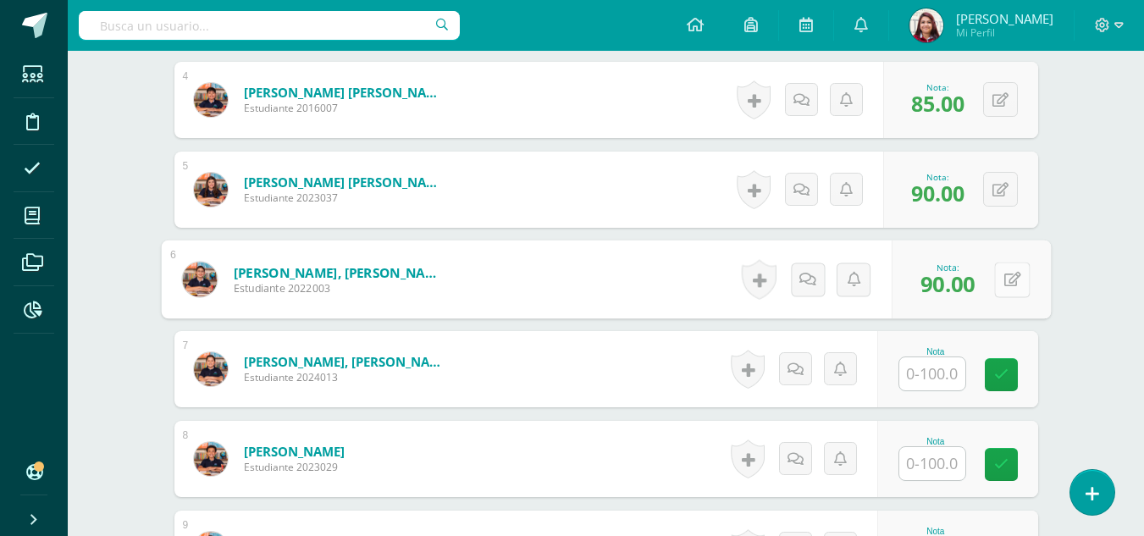
click at [1007, 284] on icon at bounding box center [1012, 279] width 17 height 14
type input "80"
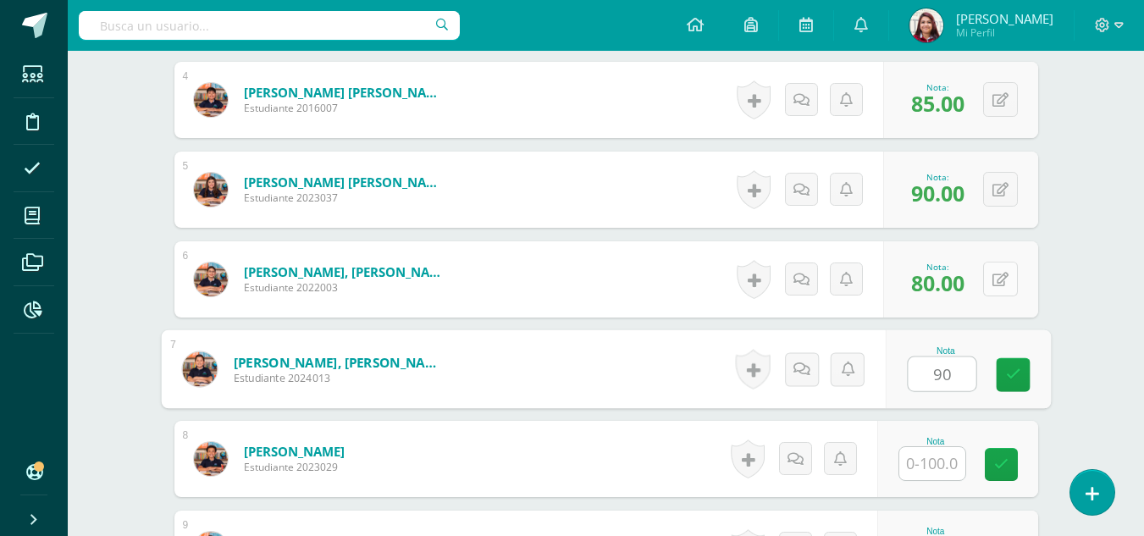
type input "90"
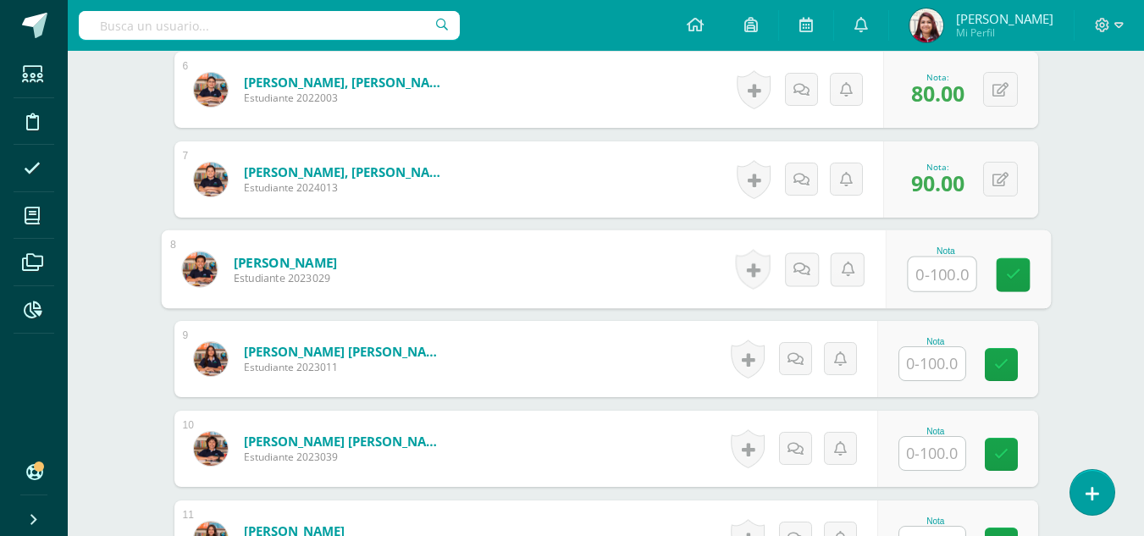
scroll to position [1065, 0]
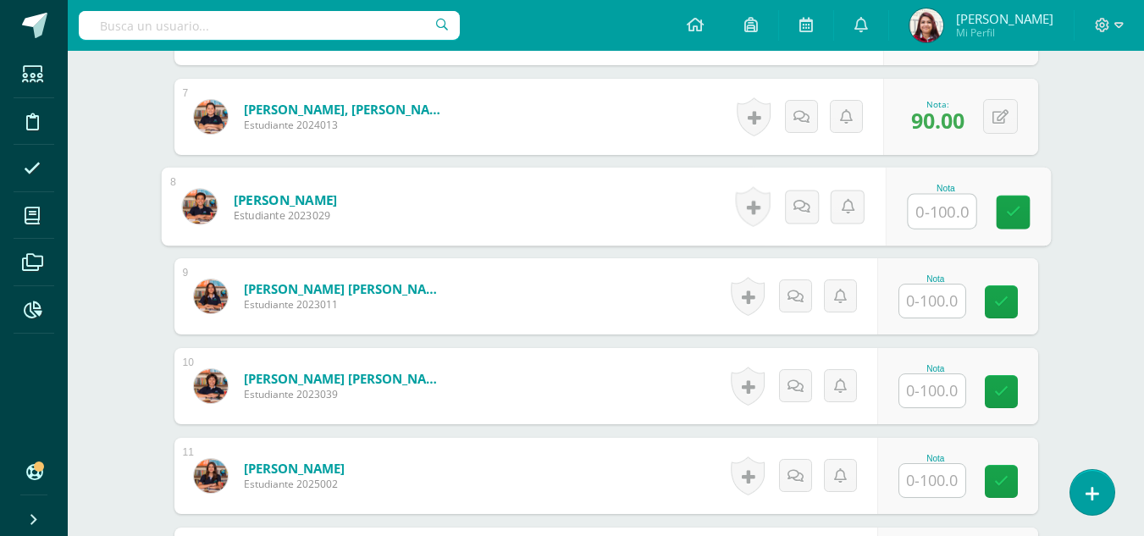
click at [954, 300] on input "text" at bounding box center [932, 301] width 66 height 33
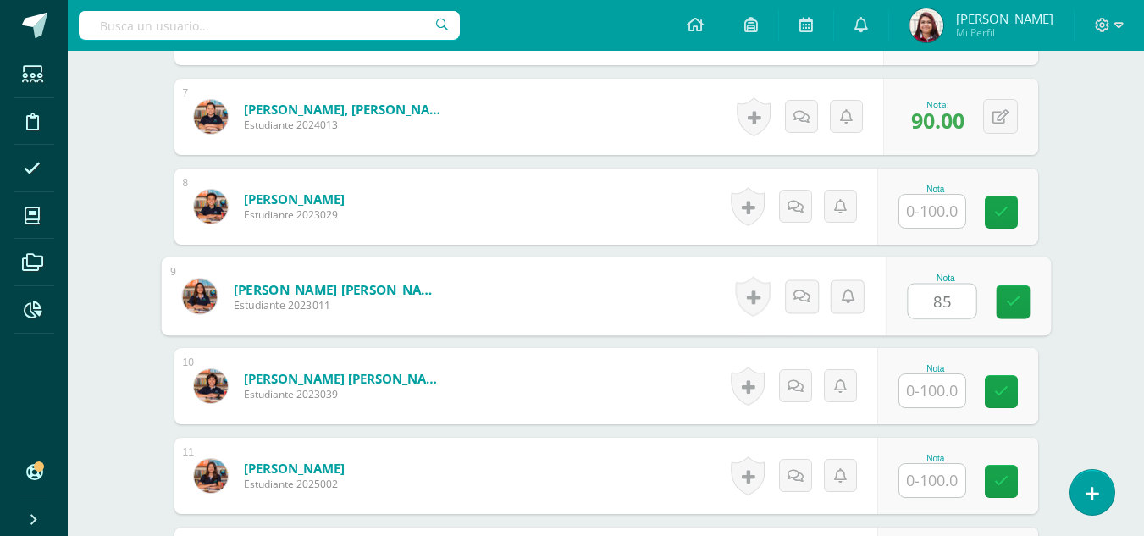
type input "85"
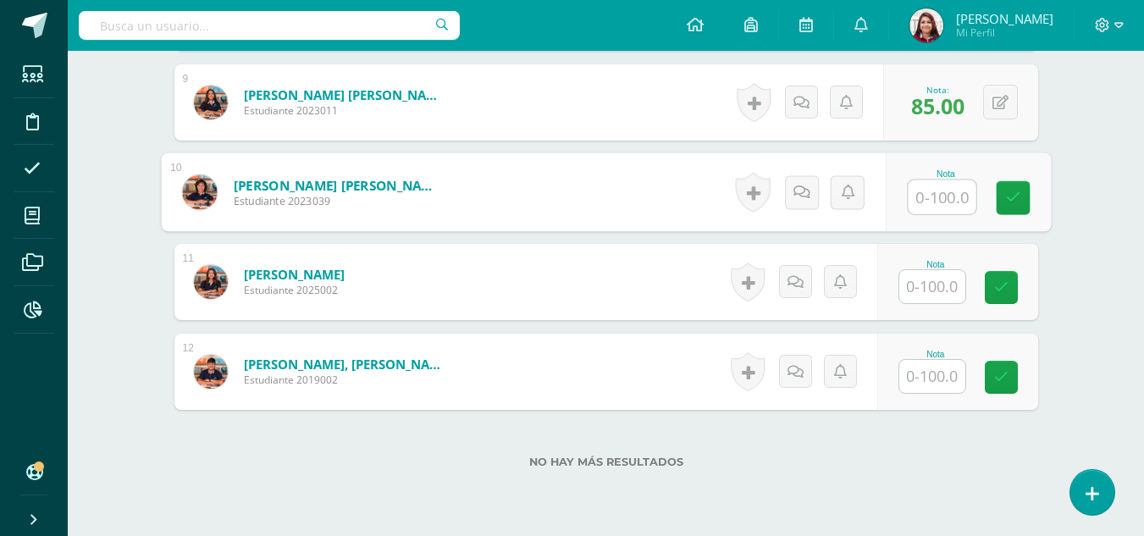
scroll to position [1261, 0]
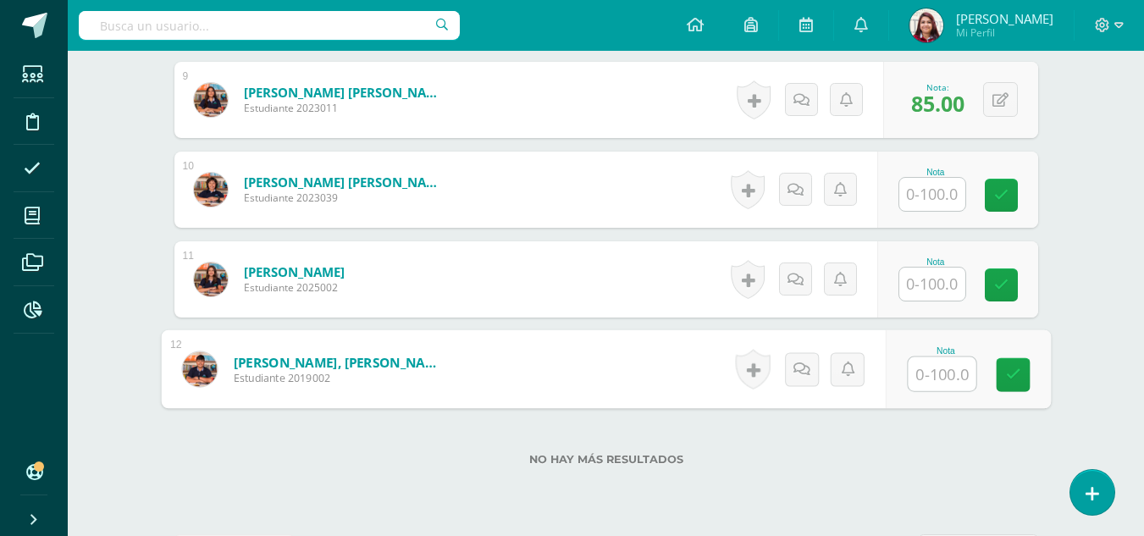
click at [935, 386] on input "text" at bounding box center [942, 374] width 68 height 34
type input "85"
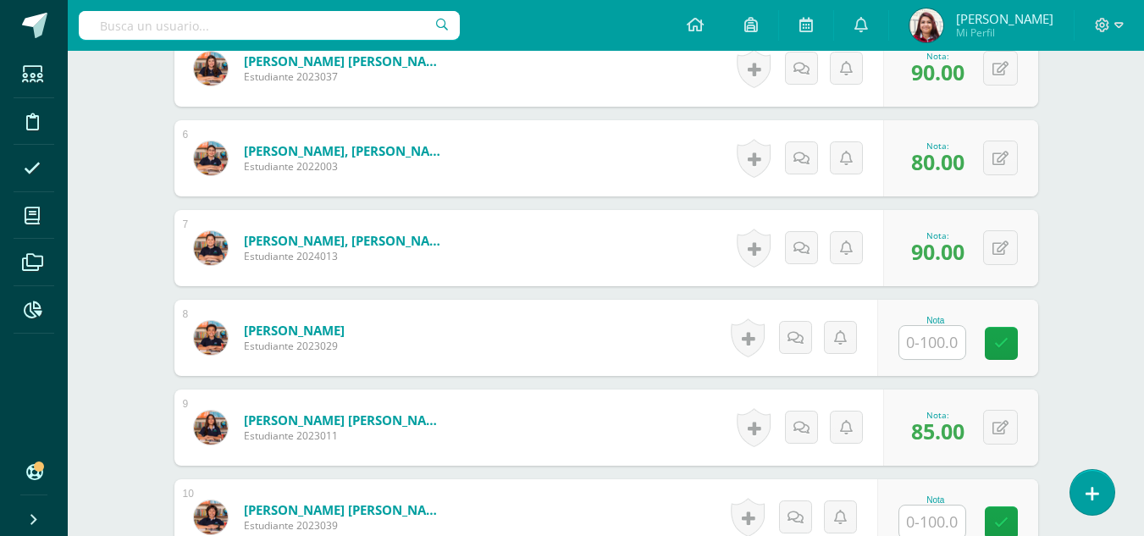
scroll to position [927, 0]
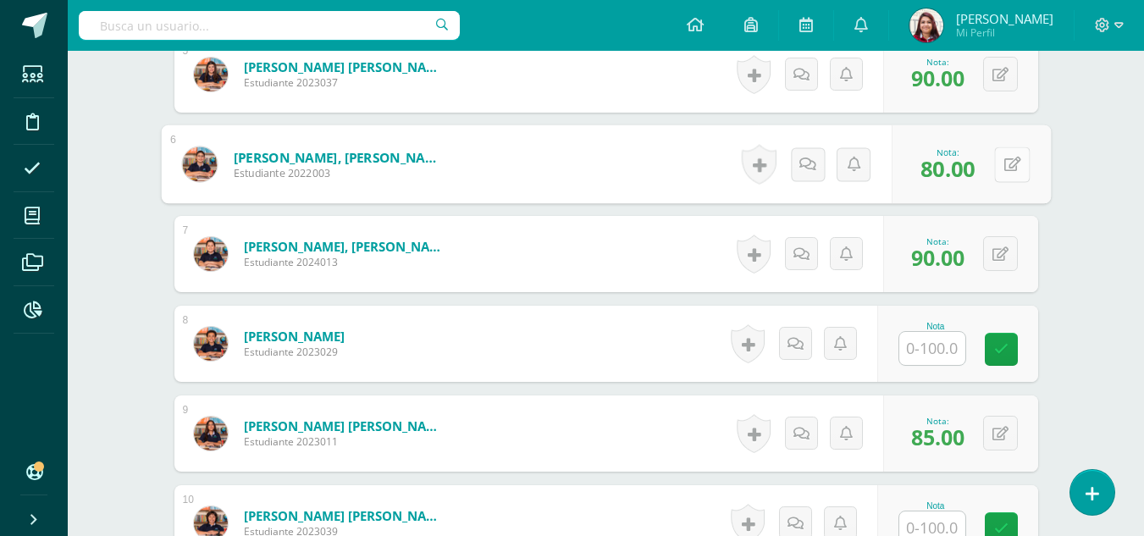
click at [1016, 164] on button at bounding box center [1012, 165] width 36 height 36
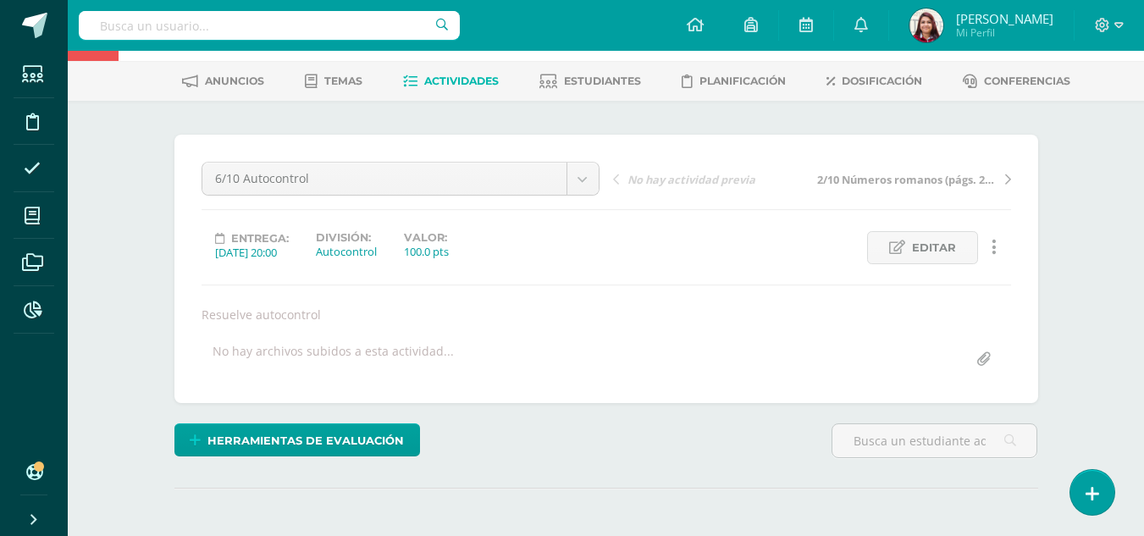
scroll to position [68, 0]
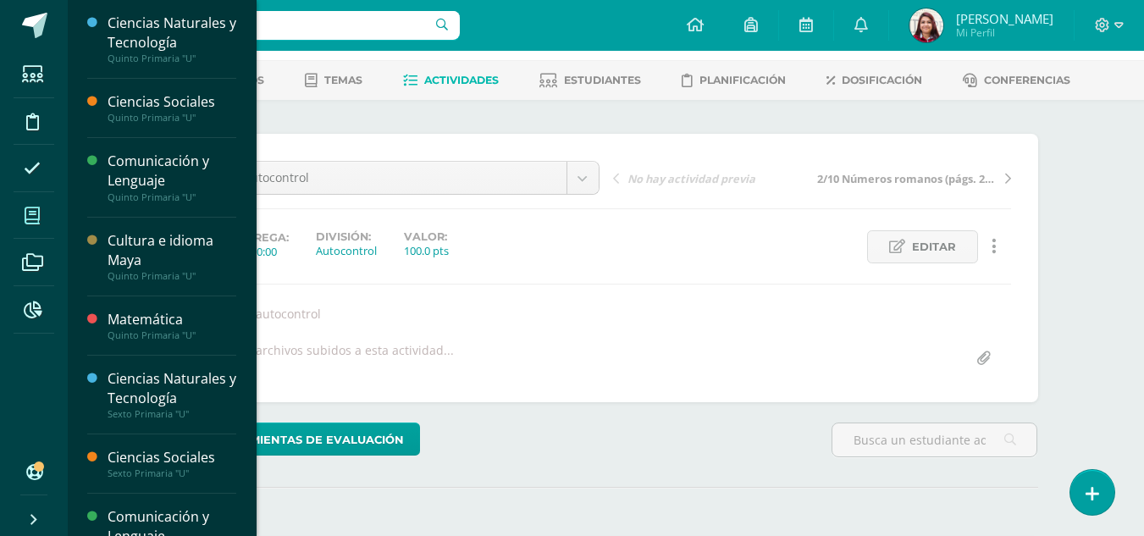
click at [30, 230] on span at bounding box center [33, 215] width 38 height 38
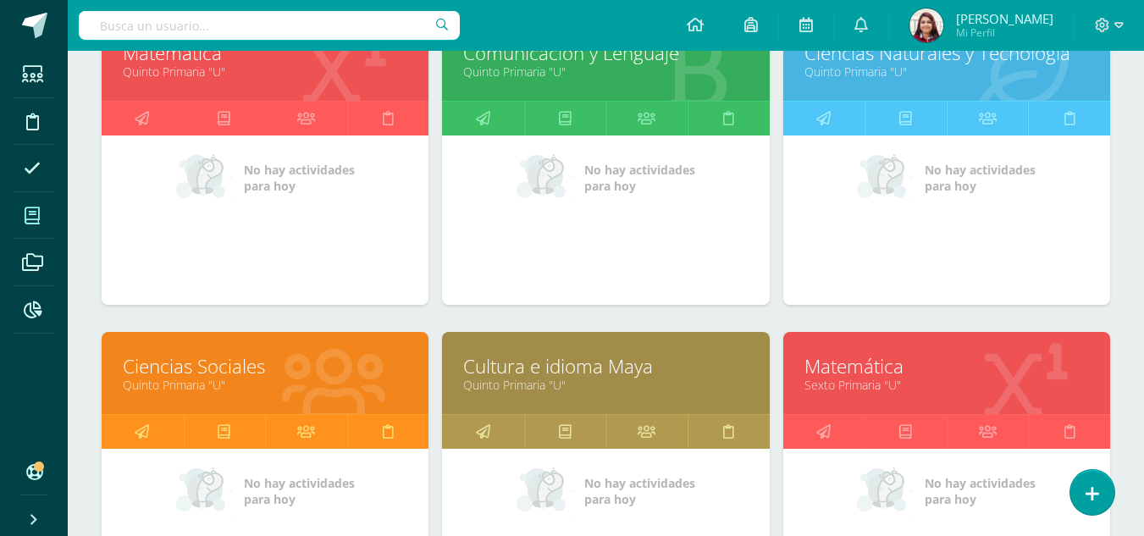
scroll to position [292, 0]
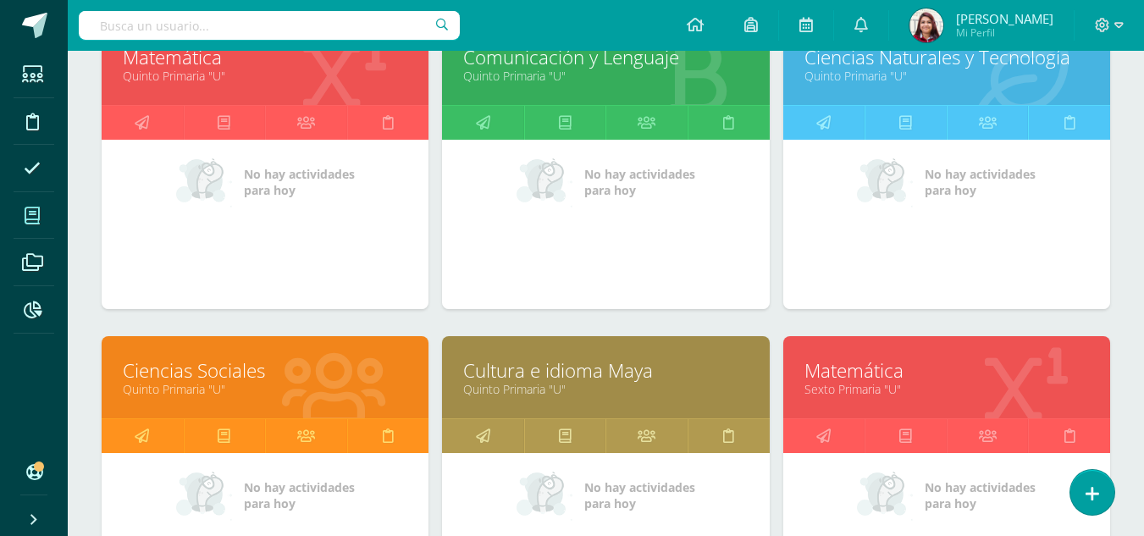
click at [604, 75] on link "Quinto Primaria "U"" at bounding box center [605, 76] width 285 height 16
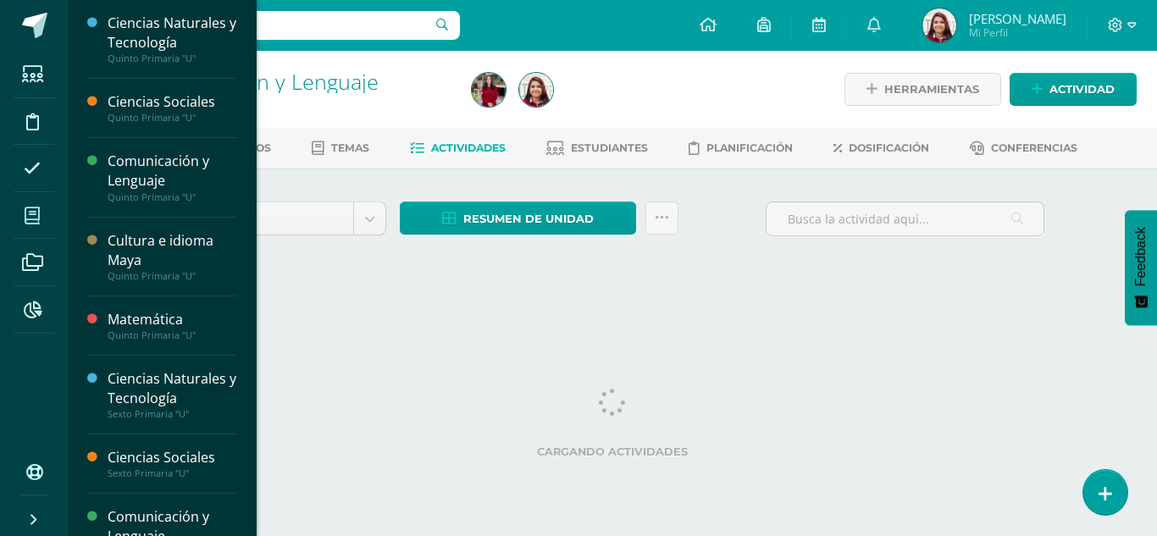
click at [44, 209] on span at bounding box center [33, 215] width 38 height 38
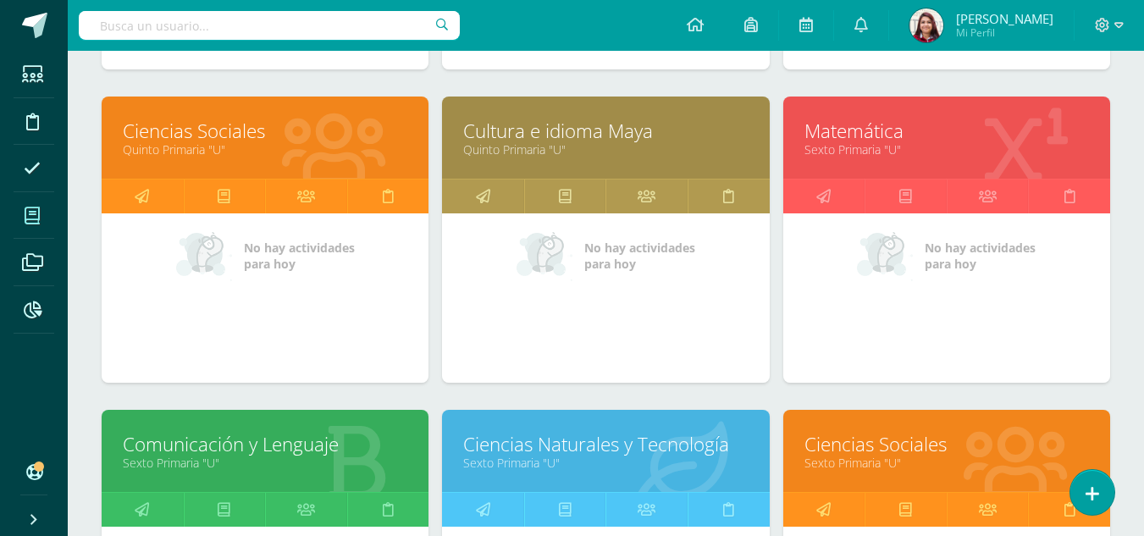
scroll to position [591, 0]
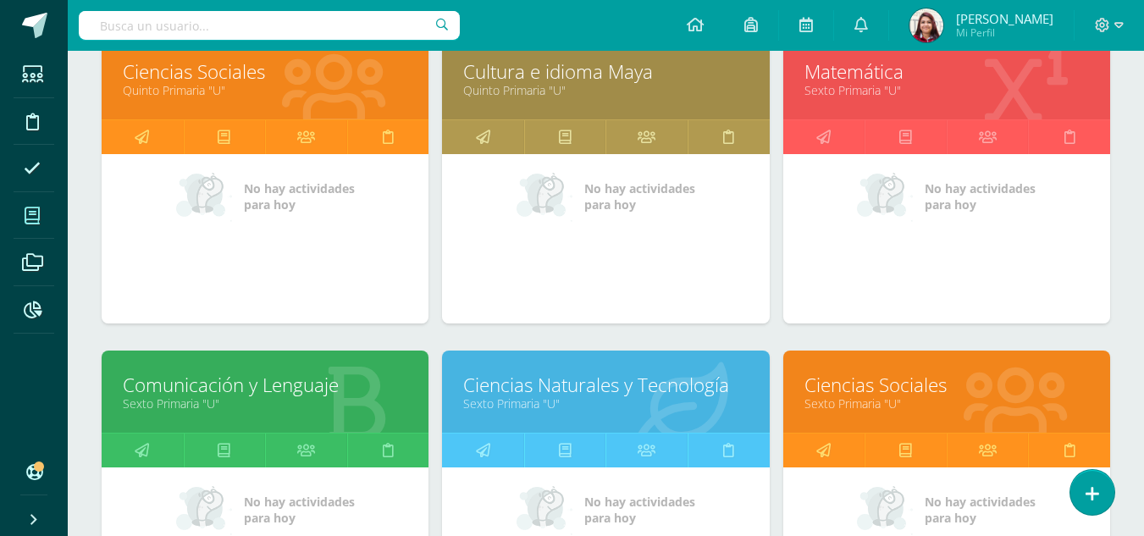
click at [263, 395] on link "Comunicación y Lenguaje" at bounding box center [265, 385] width 285 height 26
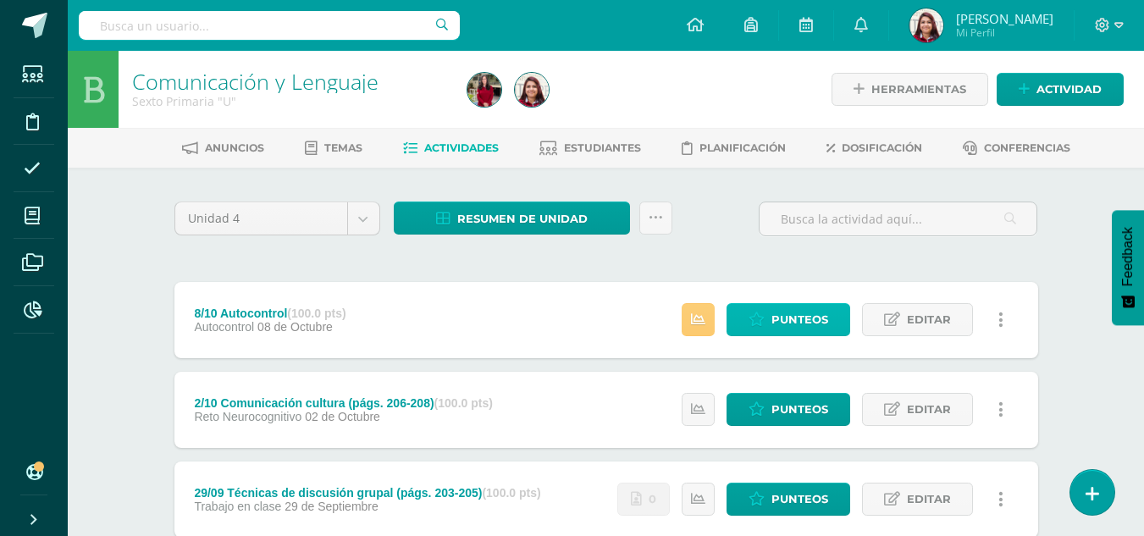
click at [754, 327] on icon at bounding box center [757, 320] width 16 height 14
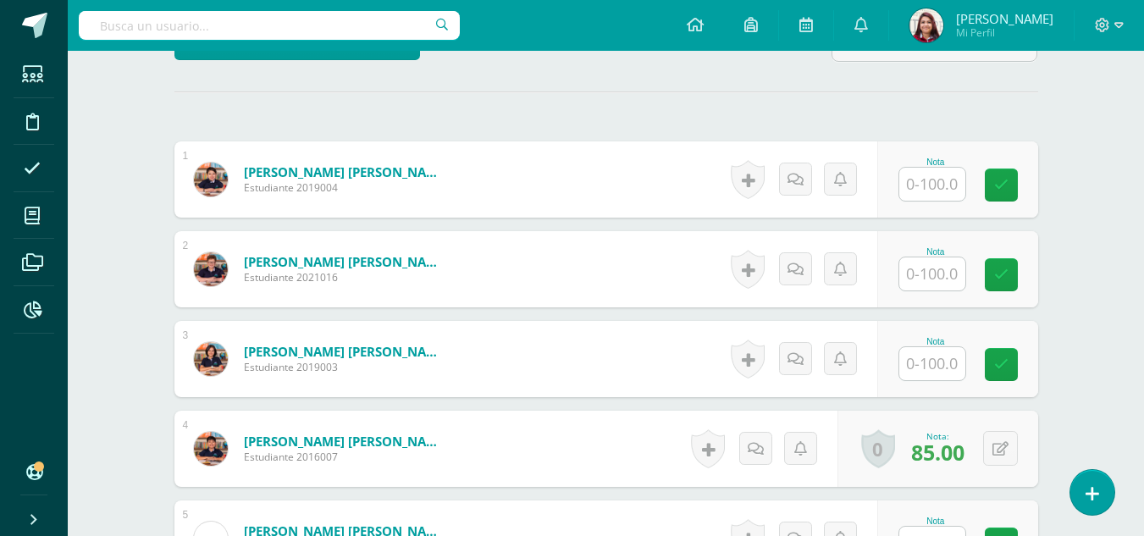
scroll to position [464, 0]
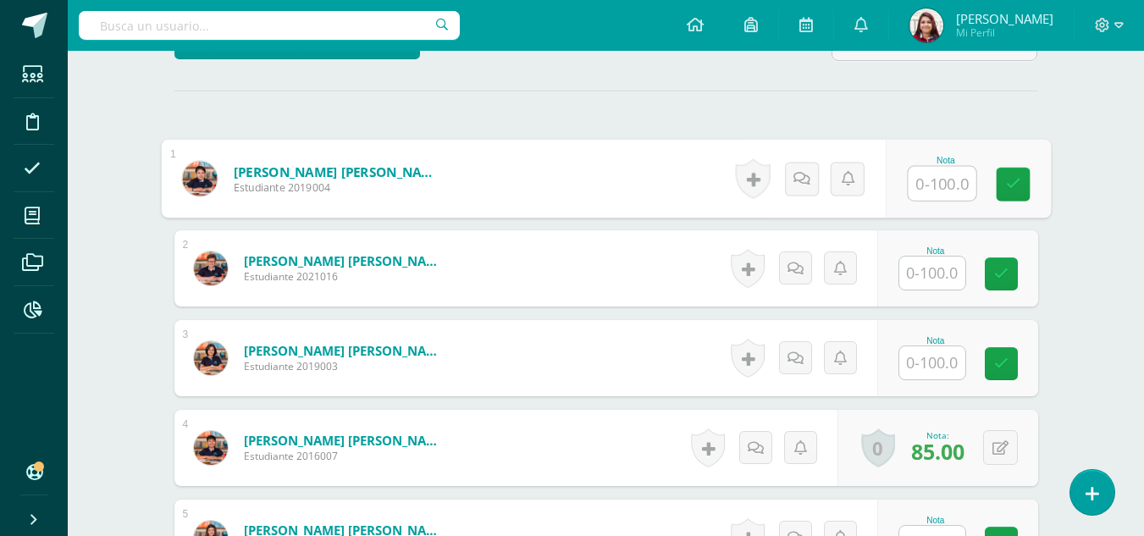
click at [938, 176] on input "text" at bounding box center [942, 184] width 68 height 34
type input "85"
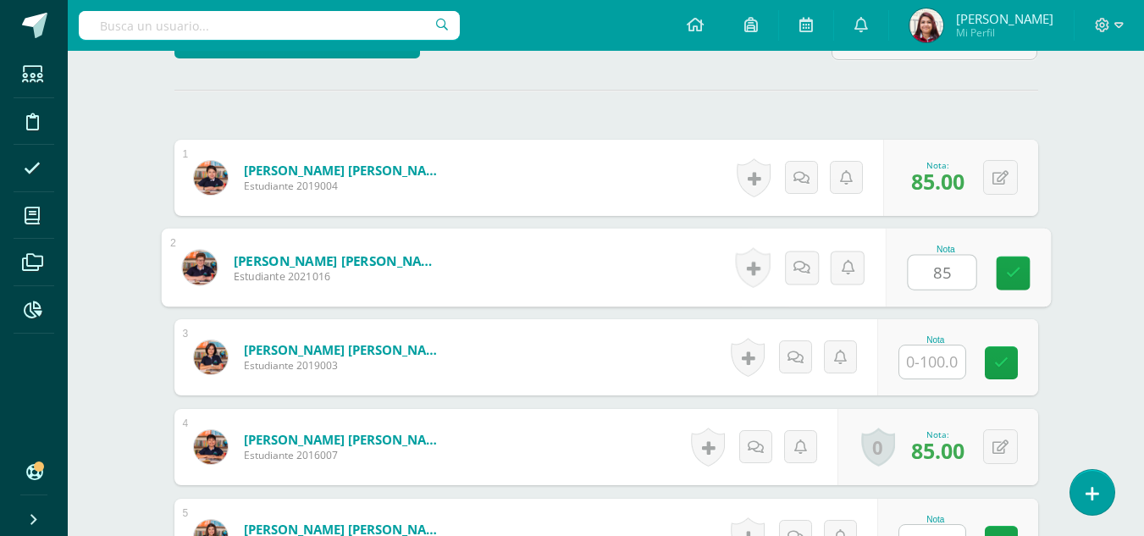
type input "85"
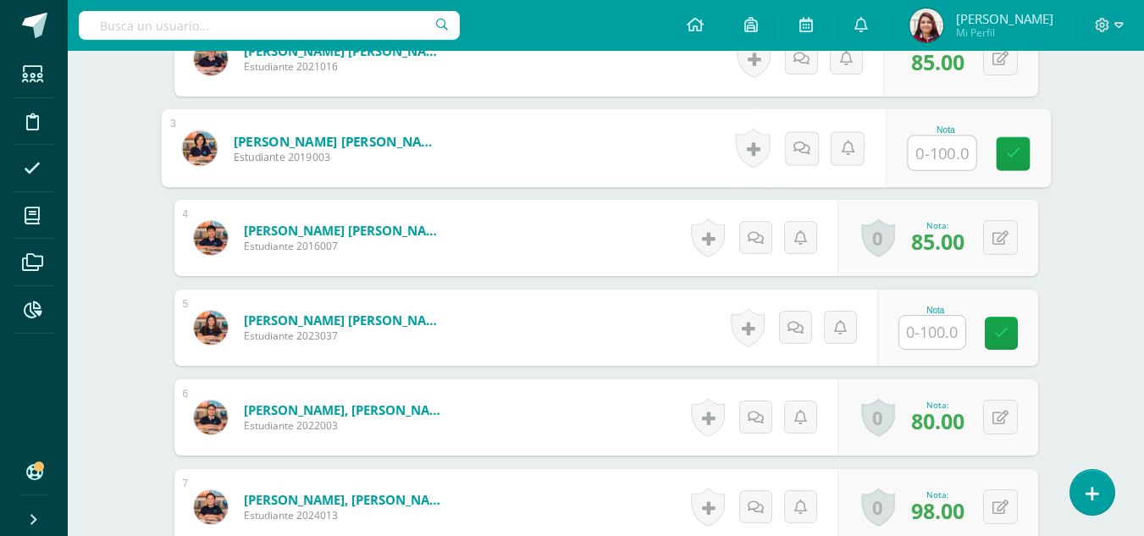
scroll to position [680, 0]
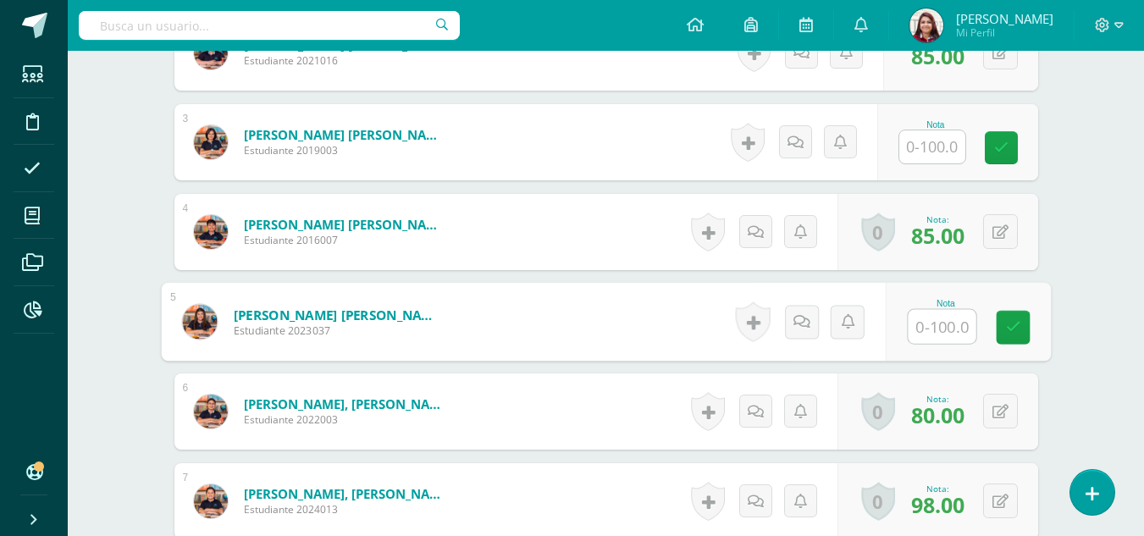
click at [955, 329] on input "text" at bounding box center [942, 327] width 68 height 34
type input "85"
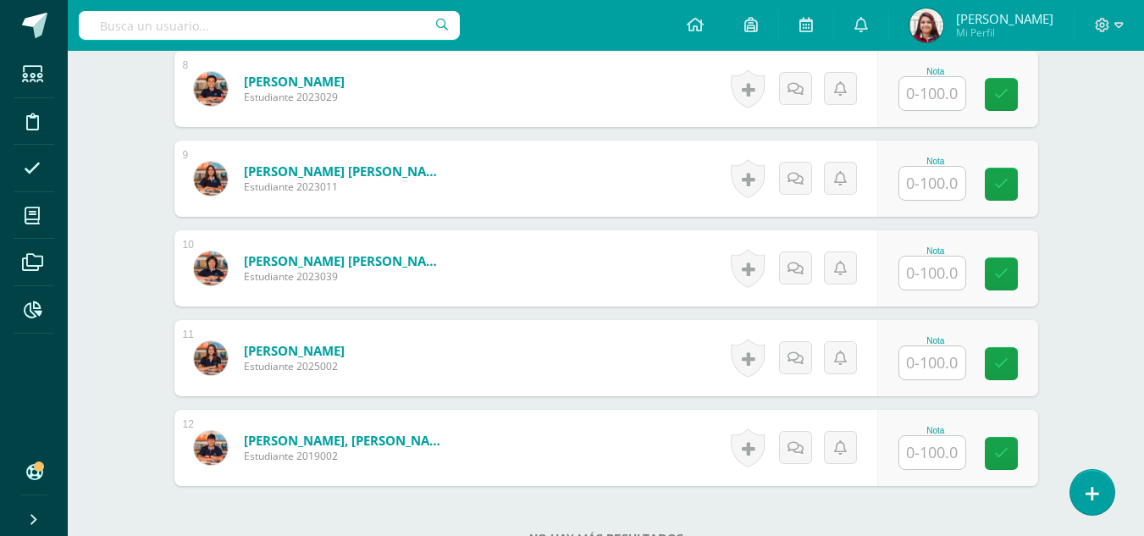
scroll to position [1208, 0]
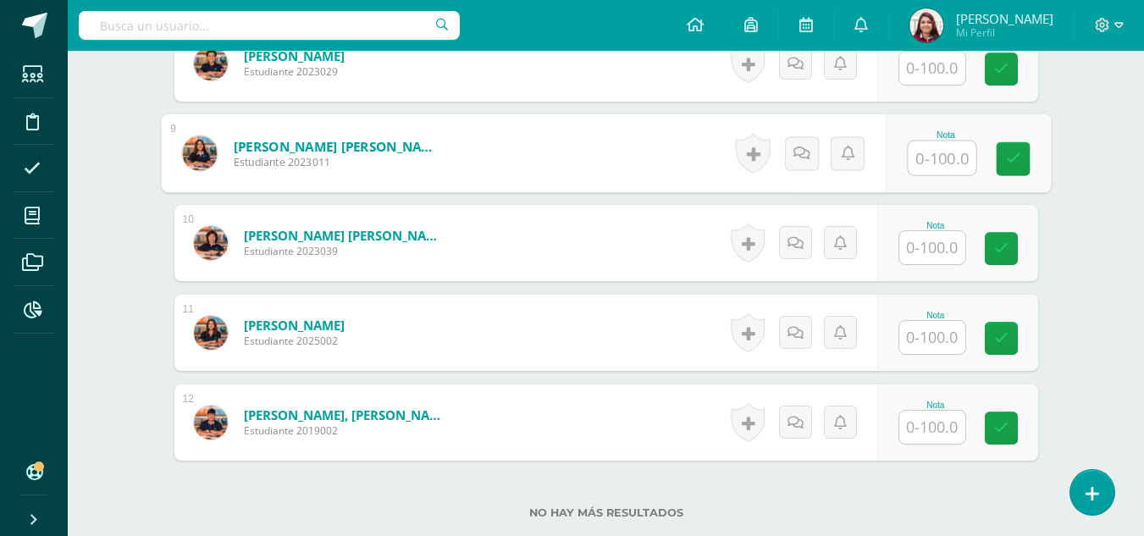
click at [947, 164] on input "text" at bounding box center [942, 158] width 68 height 34
type input "100"
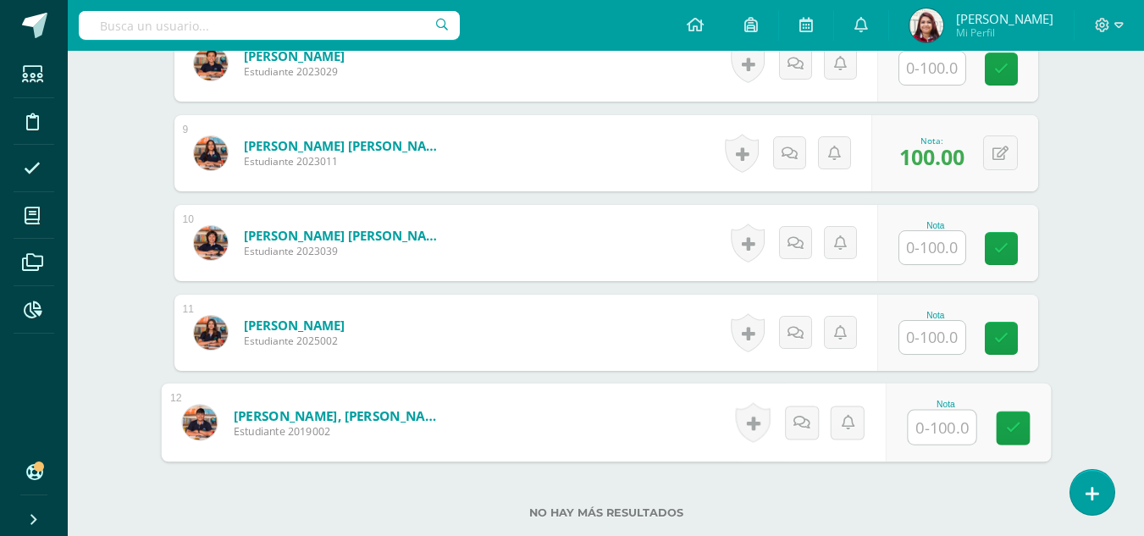
click at [946, 428] on input "text" at bounding box center [942, 428] width 68 height 34
type input "80"
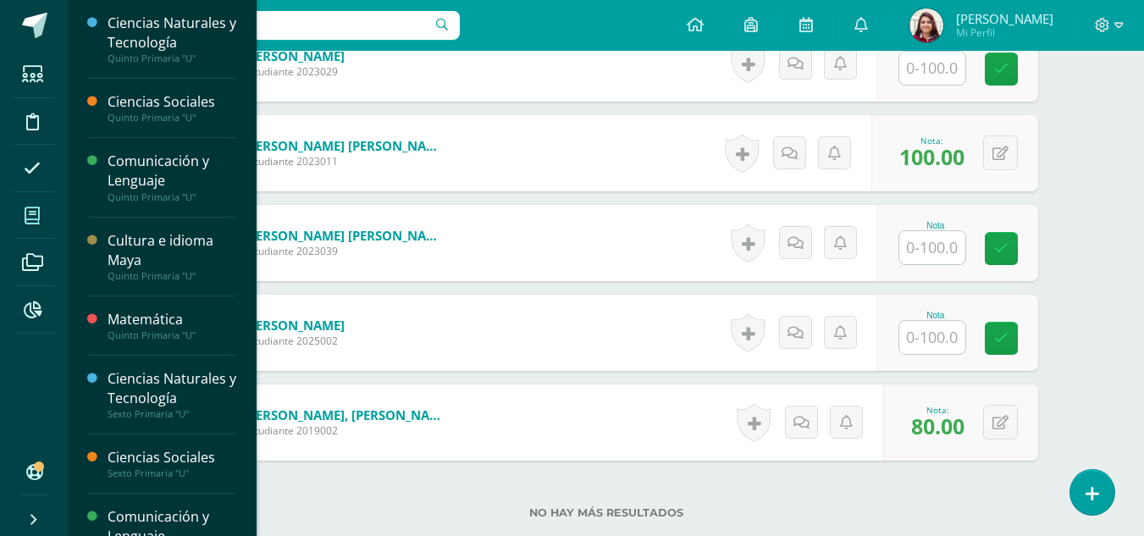
click at [47, 219] on span at bounding box center [33, 215] width 38 height 38
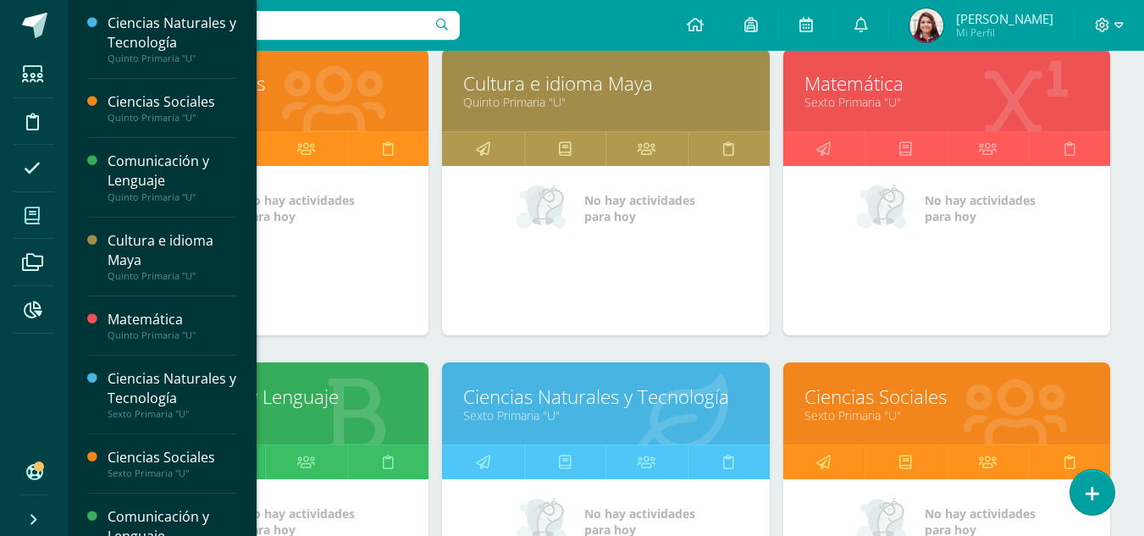
scroll to position [614, 0]
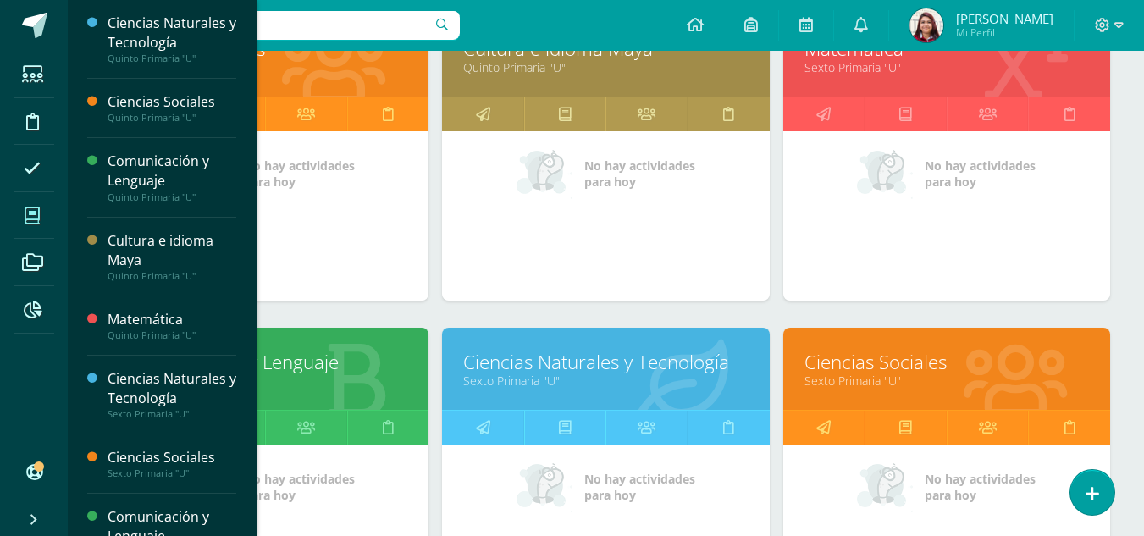
click at [513, 363] on link "Ciencias Naturales y Tecnología" at bounding box center [605, 362] width 285 height 26
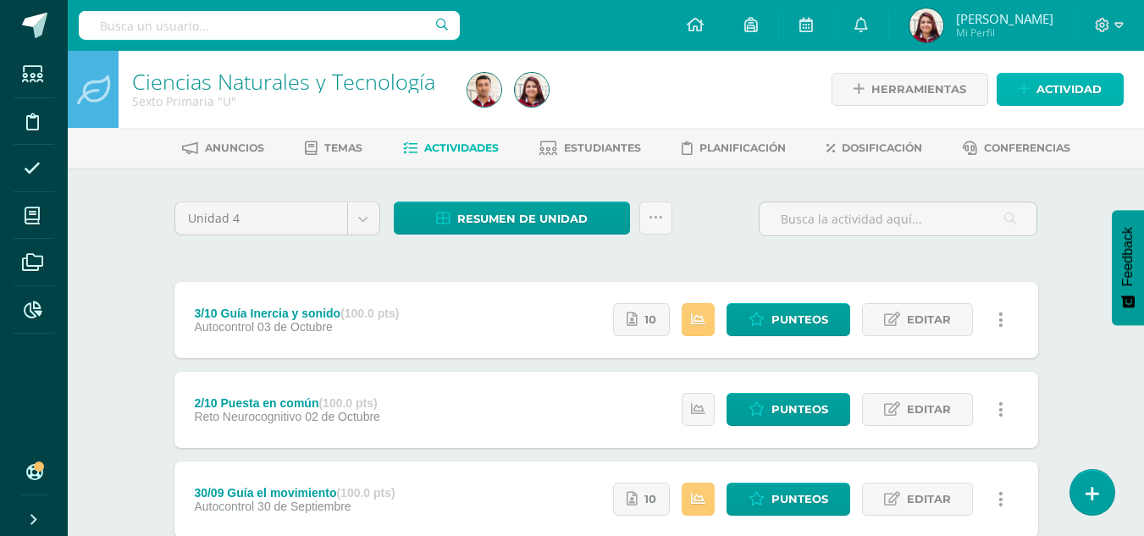
click at [1042, 91] on span "Actividad" at bounding box center [1069, 89] width 65 height 31
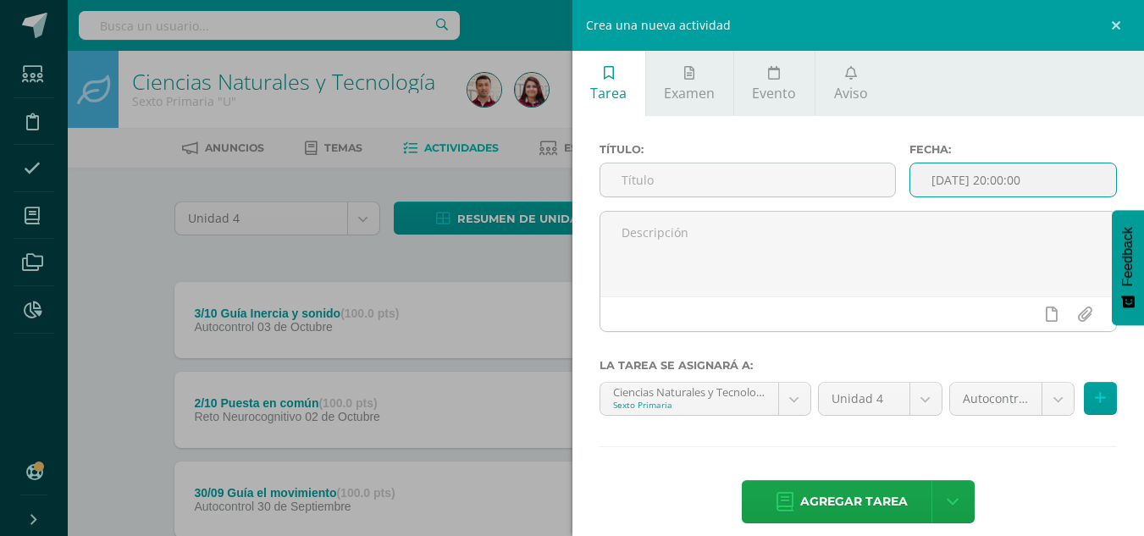
click at [934, 191] on input "[DATE] 20:00:00" at bounding box center [1013, 179] width 206 height 33
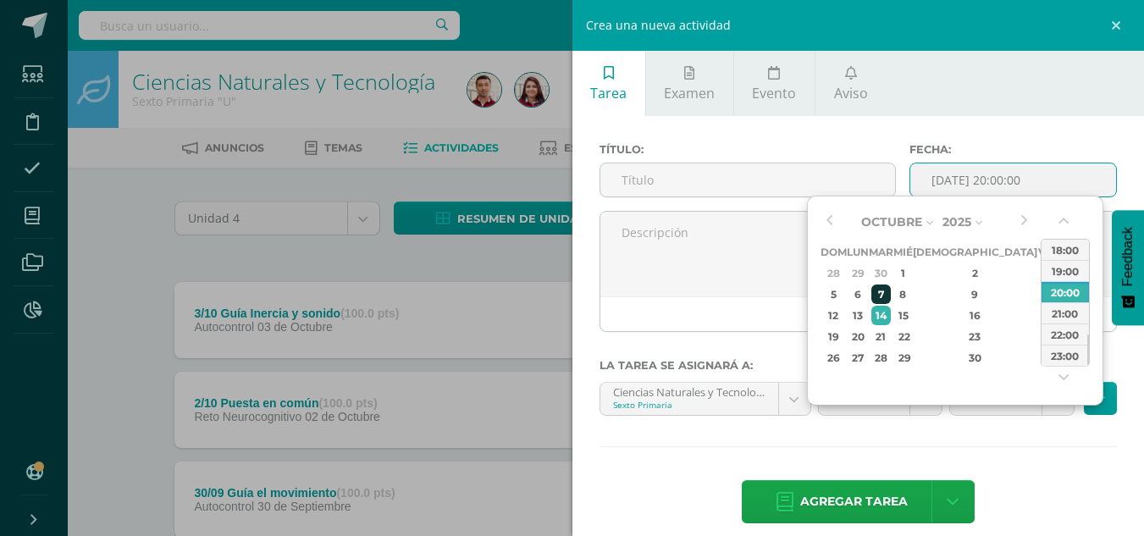
click at [891, 292] on div "7" at bounding box center [880, 294] width 19 height 19
type input "[DATE] 20:00"
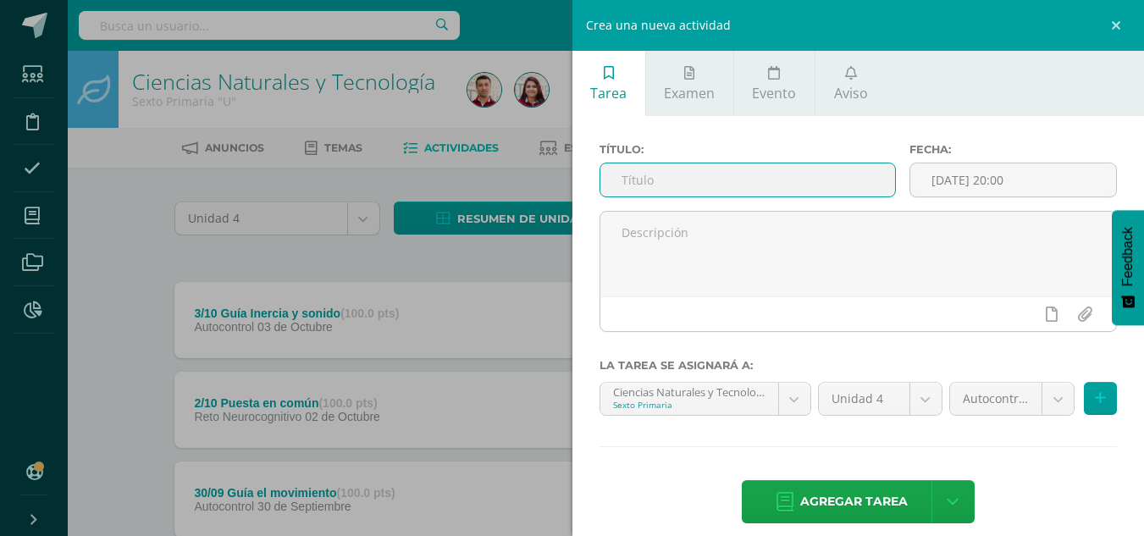
click at [702, 174] on input "text" at bounding box center [747, 179] width 295 height 33
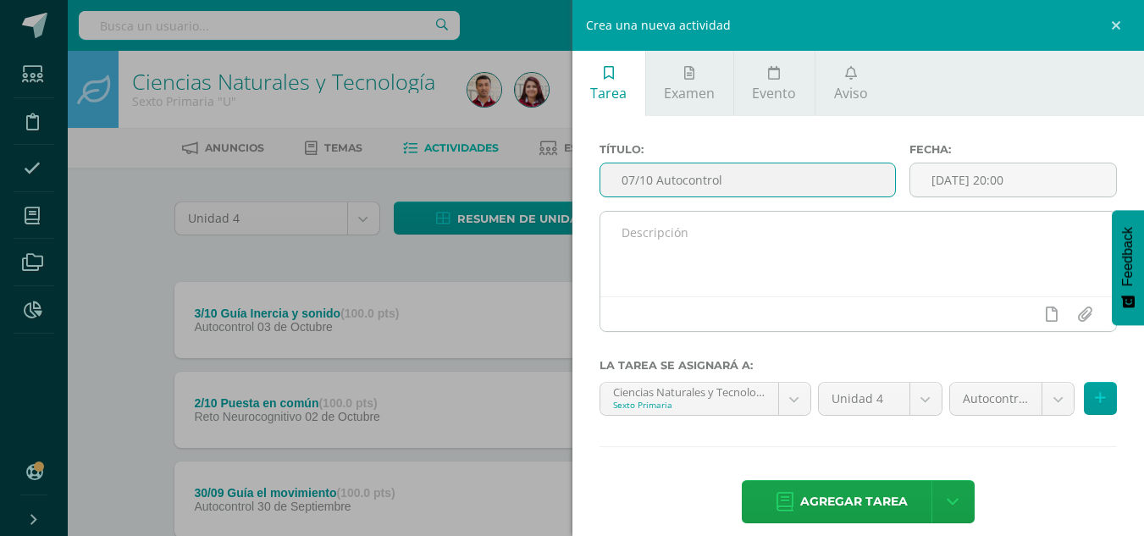
type input "07/10 Autocontrol"
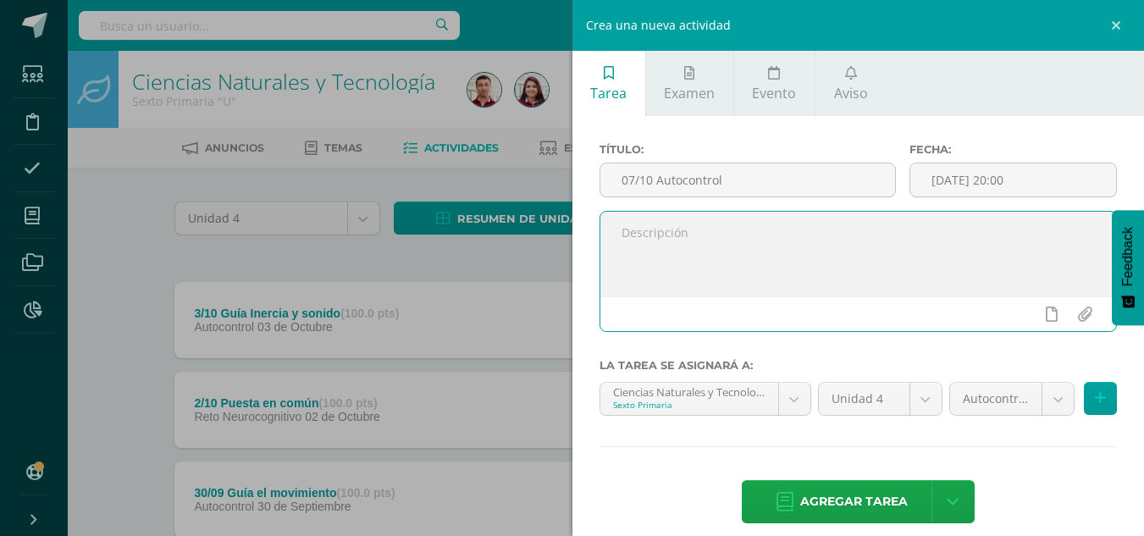
click at [674, 262] on textarea at bounding box center [858, 254] width 517 height 85
type textarea "Resuelve autocontrol"
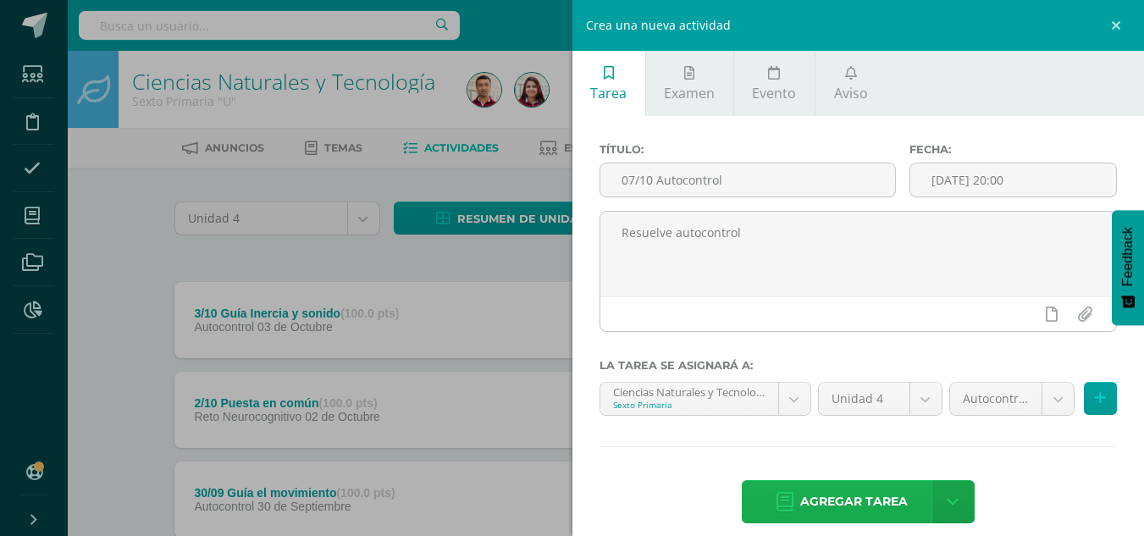
click at [855, 491] on span "Agregar tarea" at bounding box center [854, 501] width 108 height 41
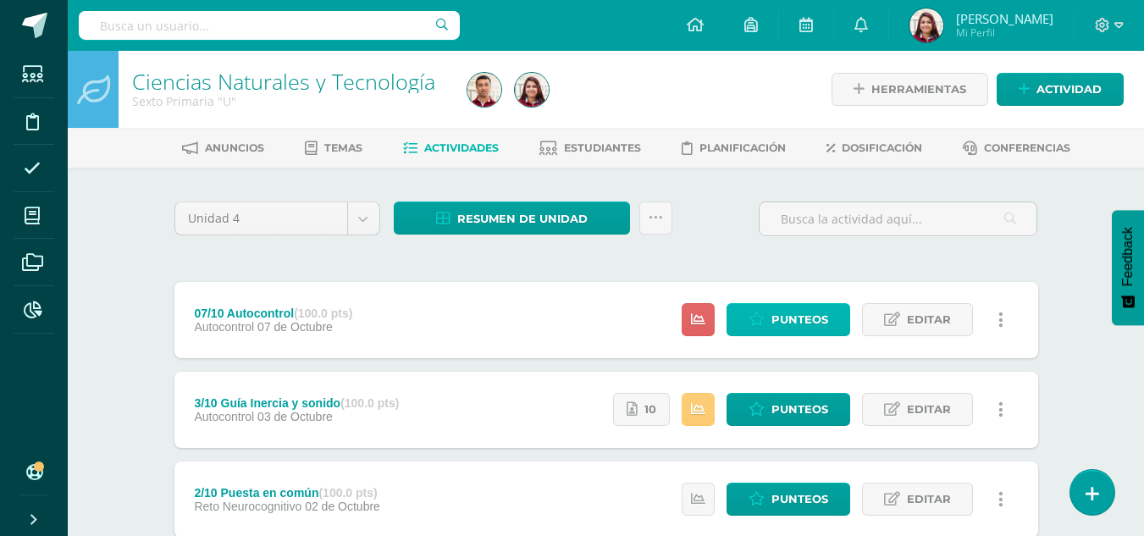
click at [788, 325] on span "Punteos" at bounding box center [800, 319] width 57 height 31
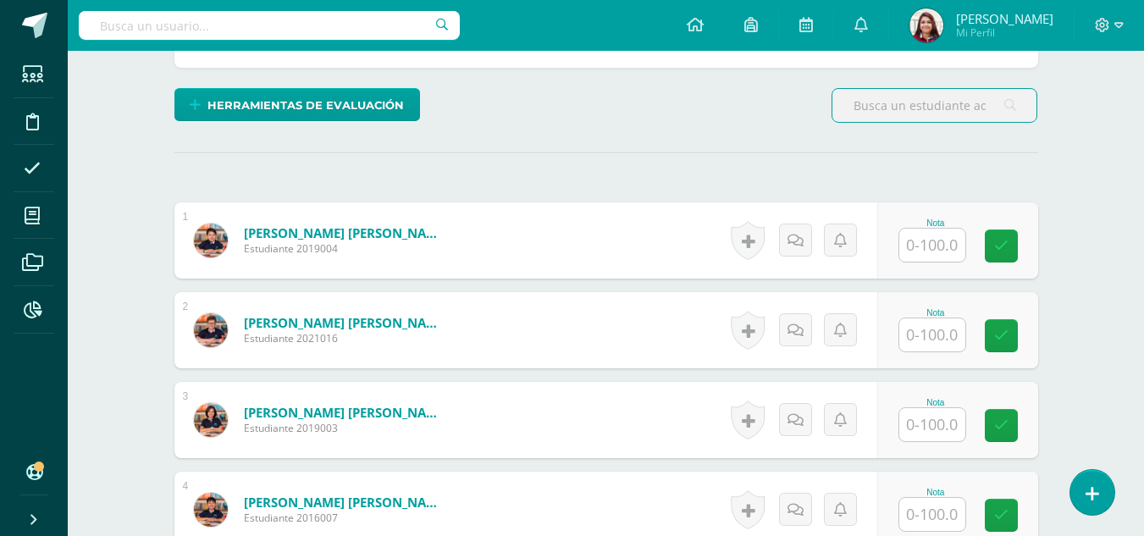
scroll to position [450, 0]
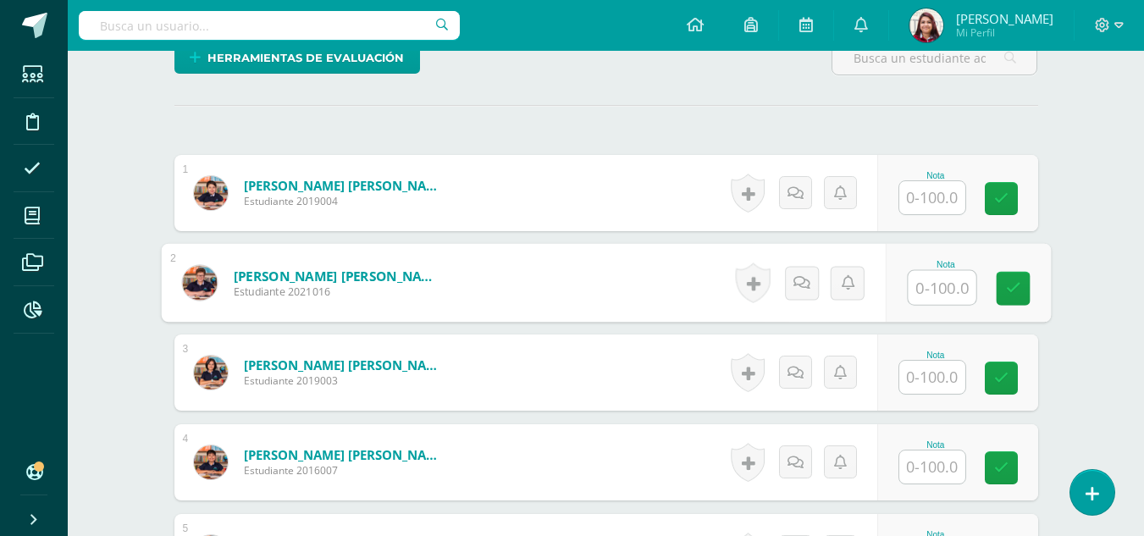
click at [949, 286] on input "text" at bounding box center [942, 288] width 68 height 34
type input "90"
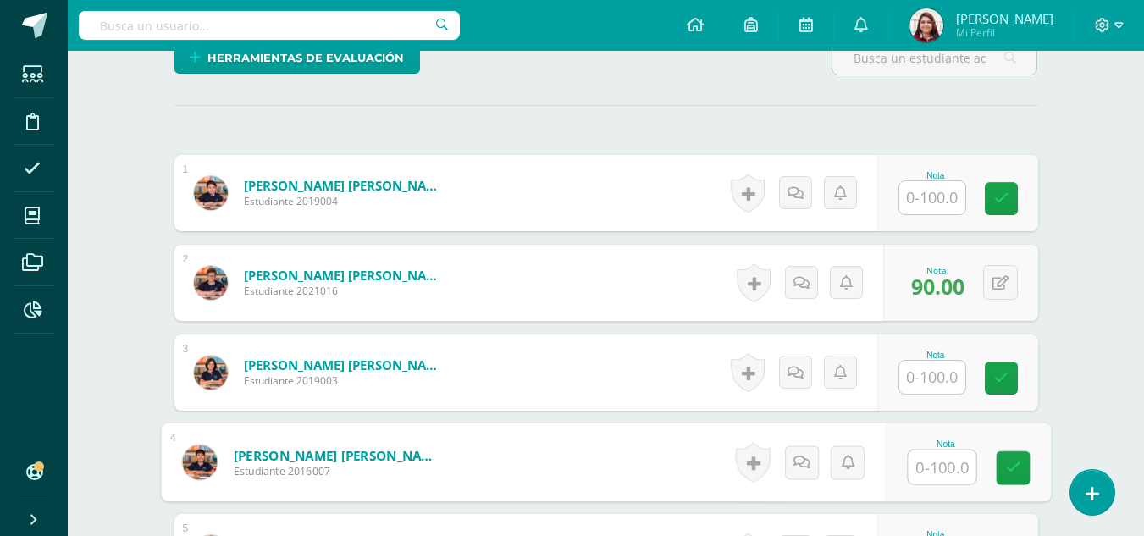
click at [926, 462] on input "text" at bounding box center [942, 468] width 68 height 34
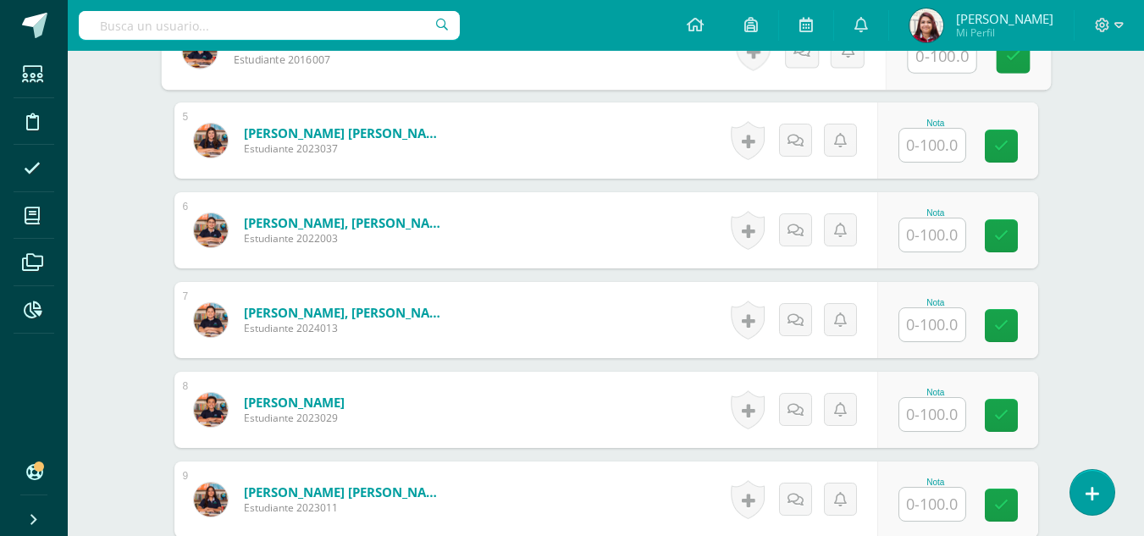
scroll to position [871, 0]
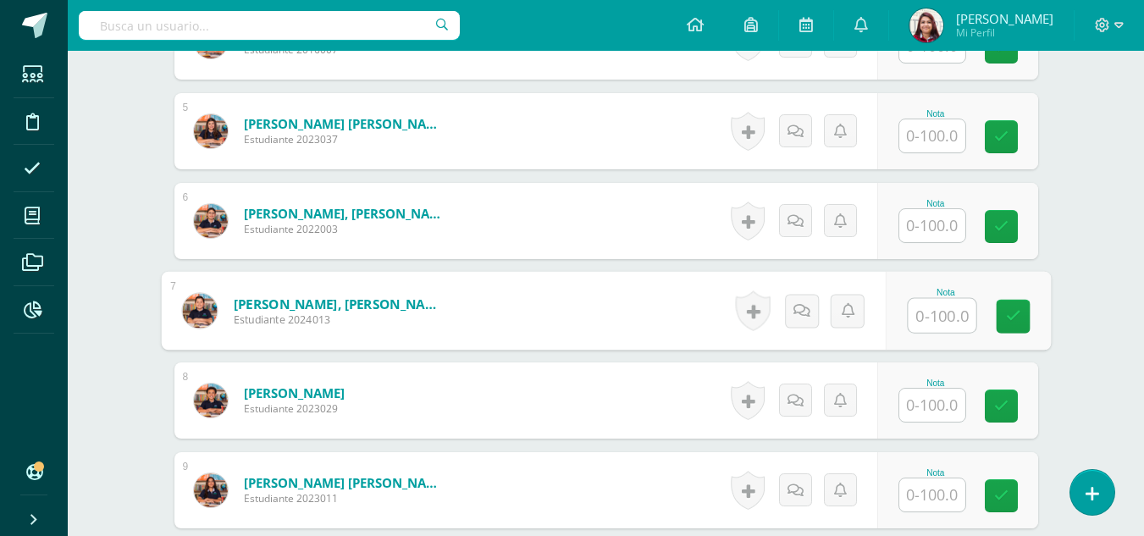
click at [945, 308] on input "text" at bounding box center [942, 316] width 68 height 34
type input "|"
type input "100"
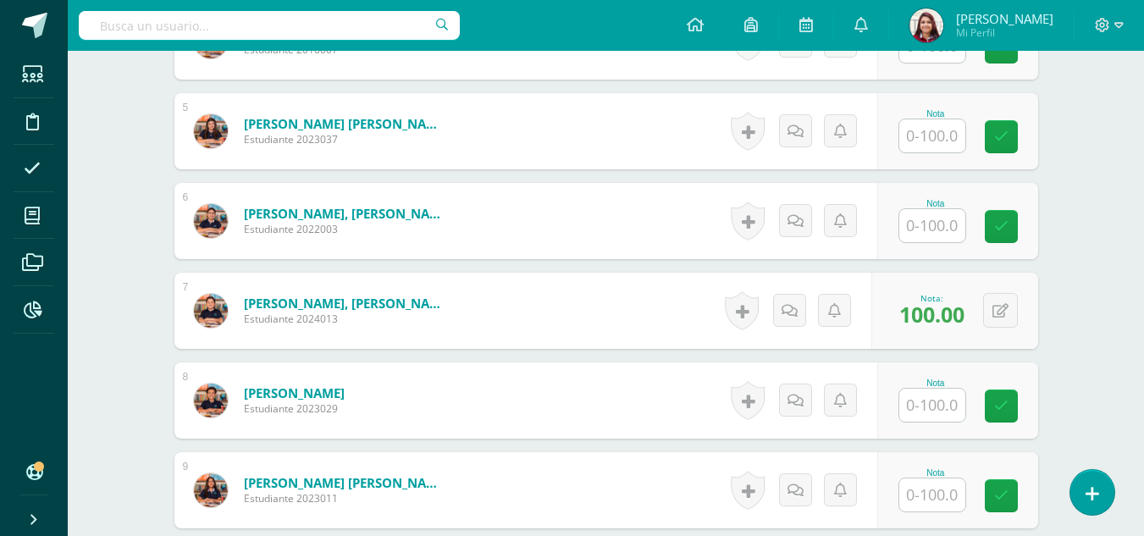
click at [940, 518] on div "Nota" at bounding box center [957, 490] width 161 height 76
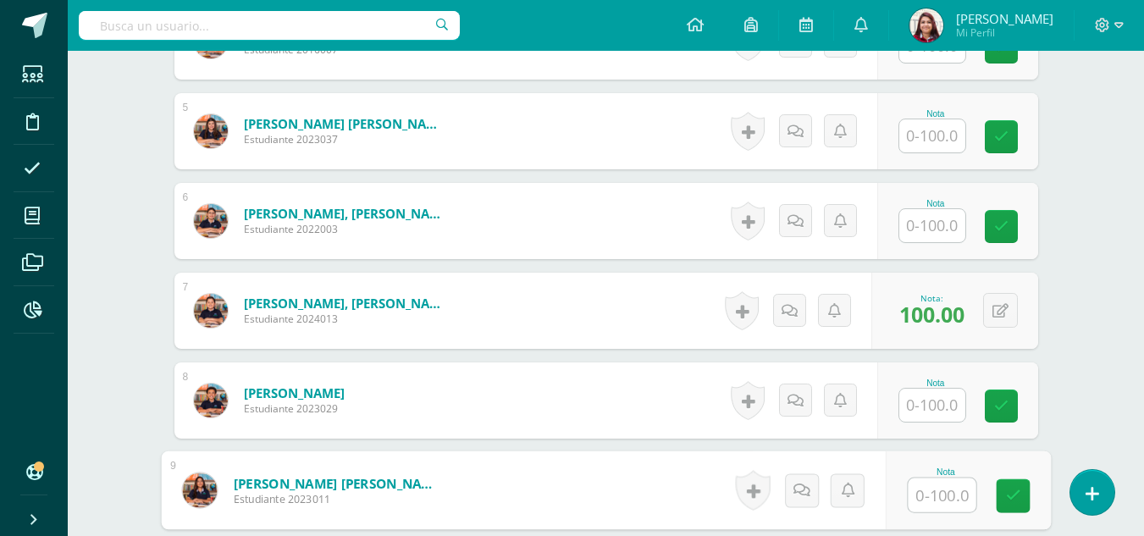
click at [938, 498] on input "text" at bounding box center [942, 496] width 68 height 34
type input "100"
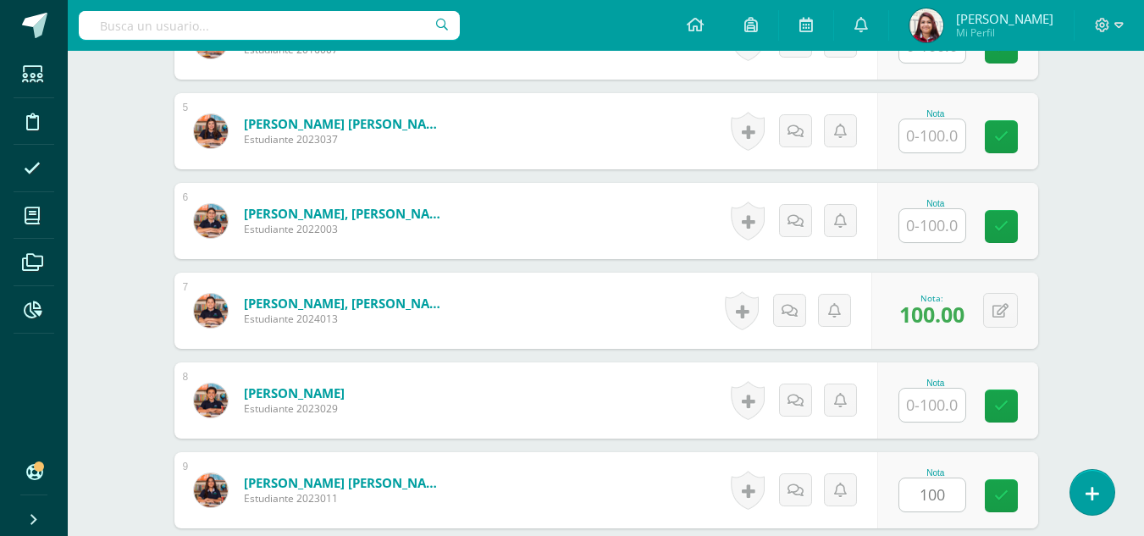
scroll to position [1187, 0]
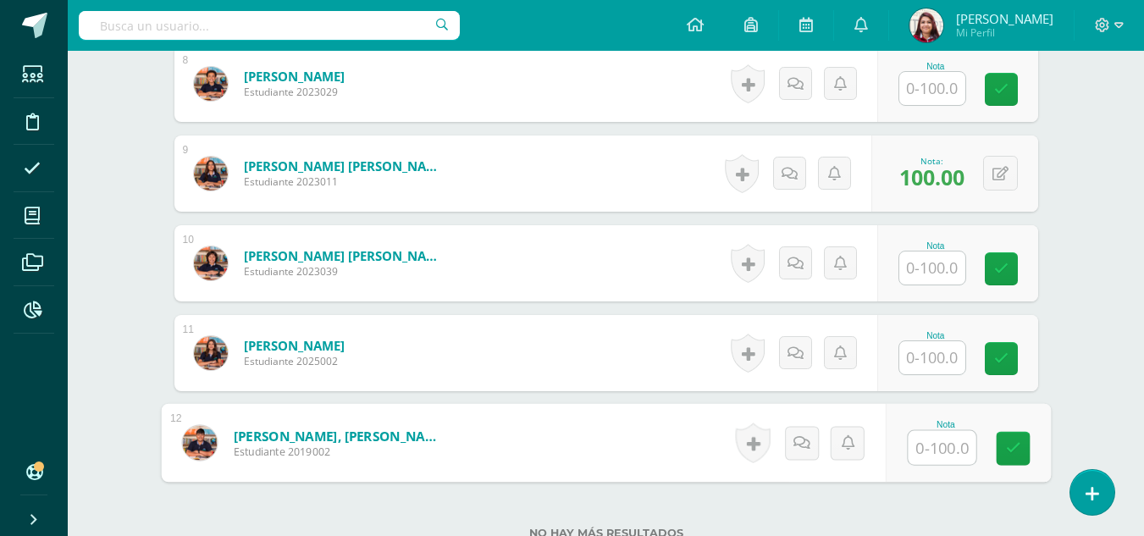
click at [943, 435] on input "text" at bounding box center [942, 448] width 68 height 34
type input "90"
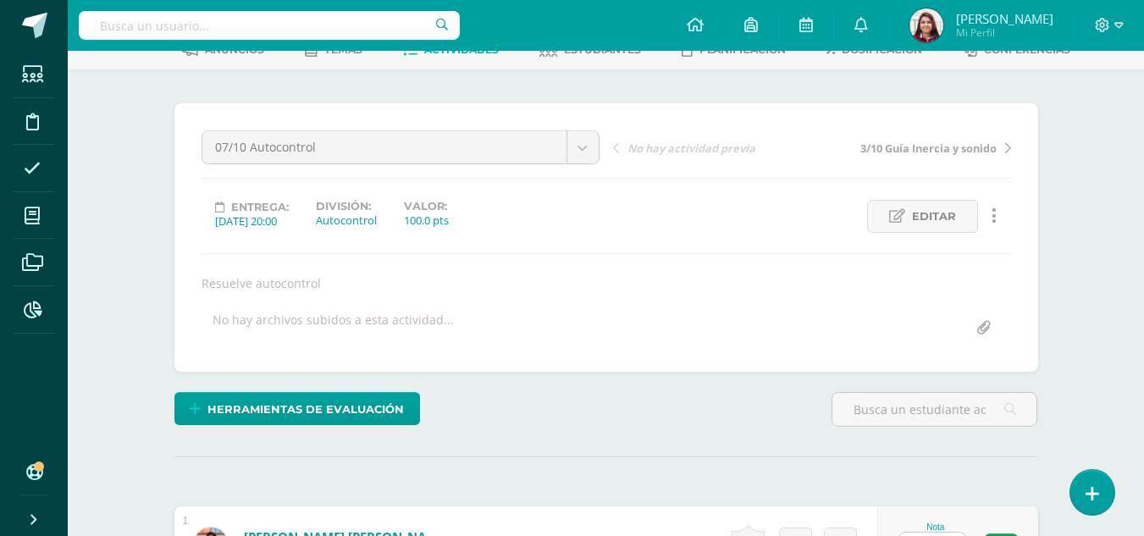
scroll to position [26, 0]
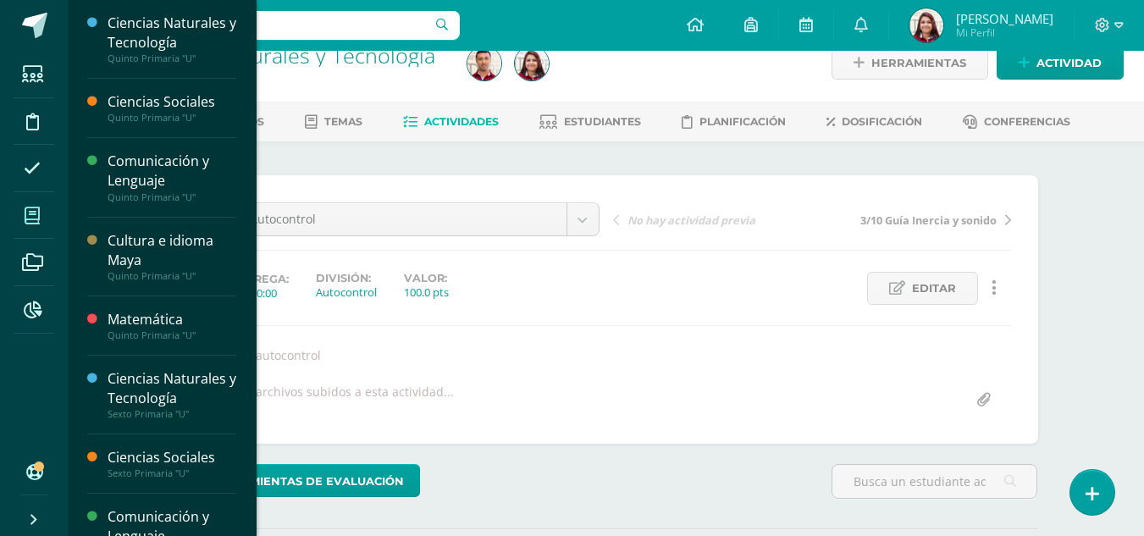
click at [38, 208] on icon at bounding box center [32, 215] width 15 height 17
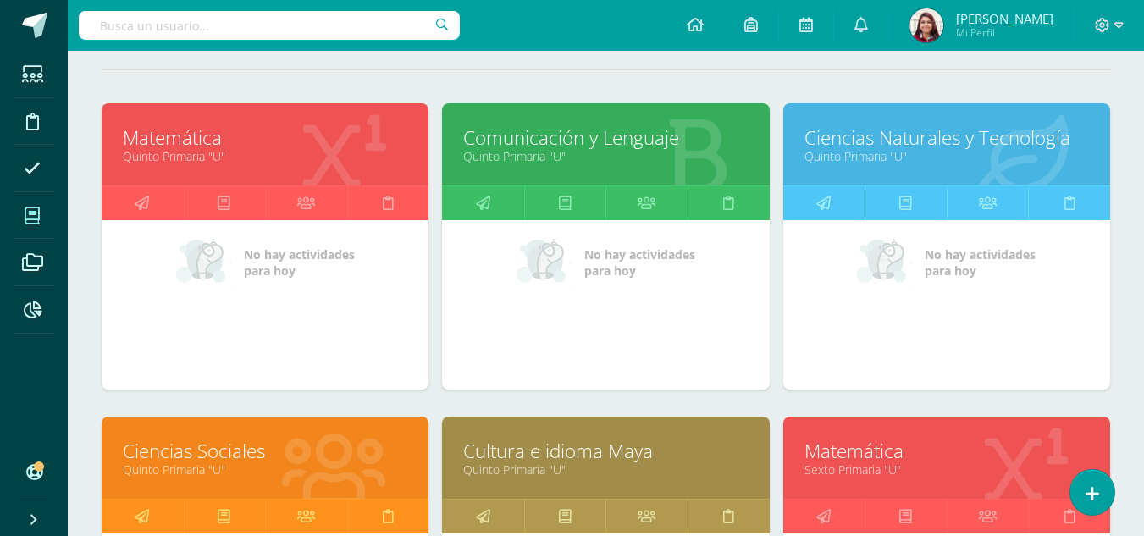
scroll to position [213, 0]
